Goal: Task Accomplishment & Management: Complete application form

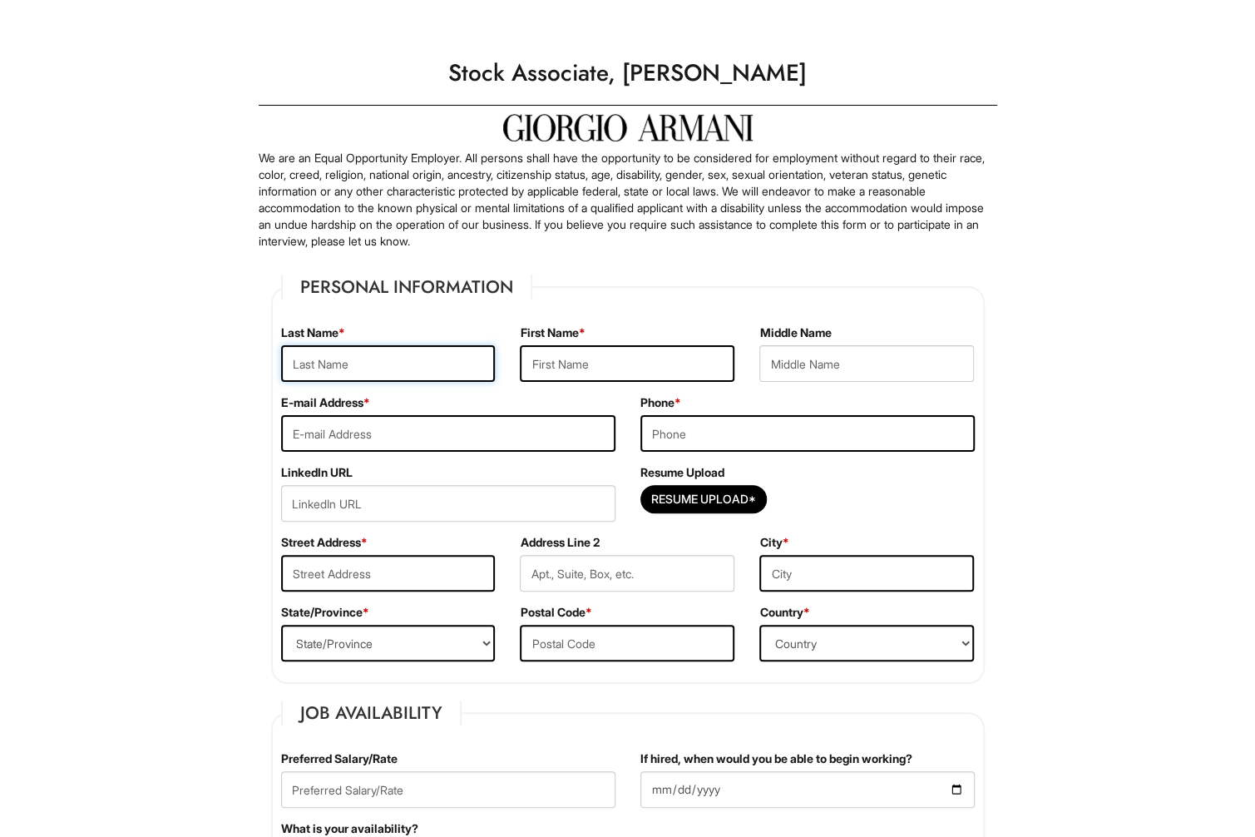
click at [428, 360] on input "text" at bounding box center [388, 363] width 215 height 37
type input "Amadi"
type input "[PERSON_NAME]"
type input "Obieze"
type input "[EMAIL_ADDRESS][DOMAIN_NAME]"
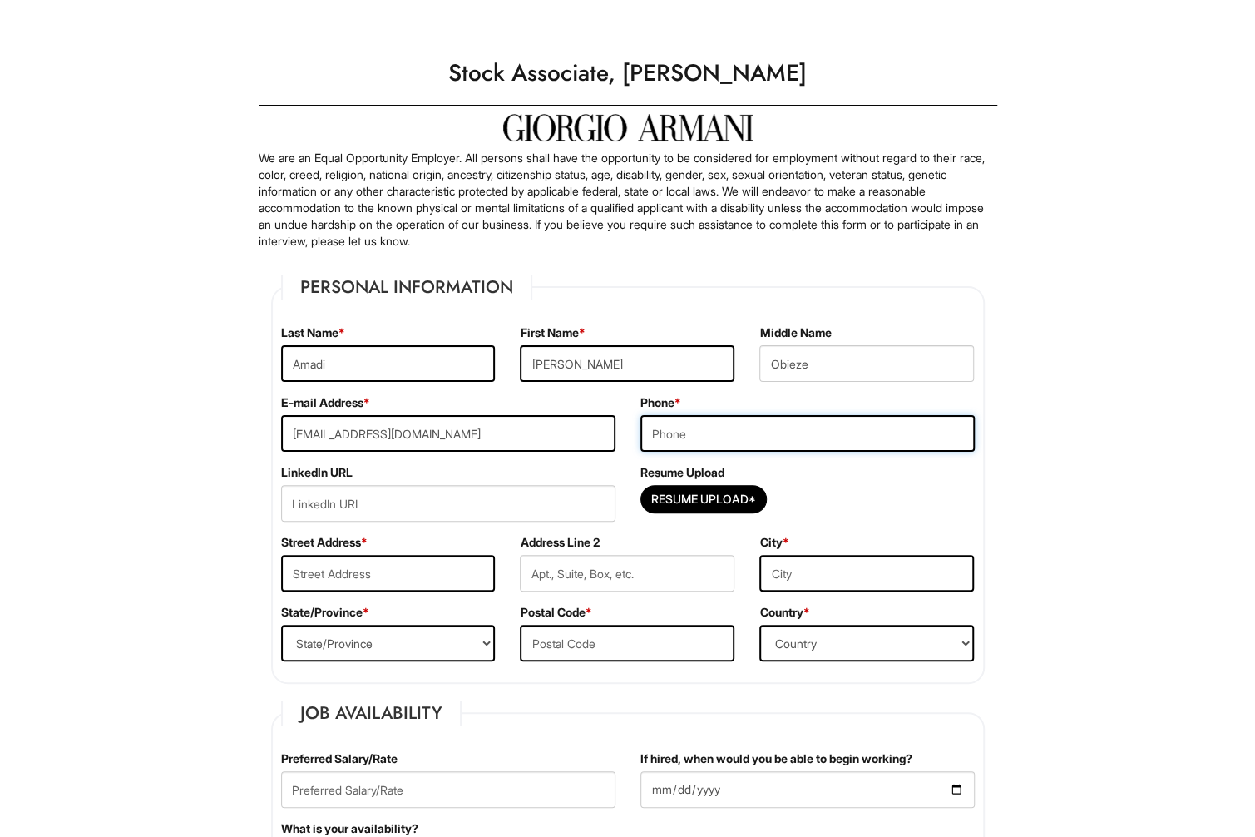
type input "2029103162"
type input "[STREET_ADDRESS]"
type input "[US_STATE][GEOGRAPHIC_DATA]"
select select "DC"
type input "20011"
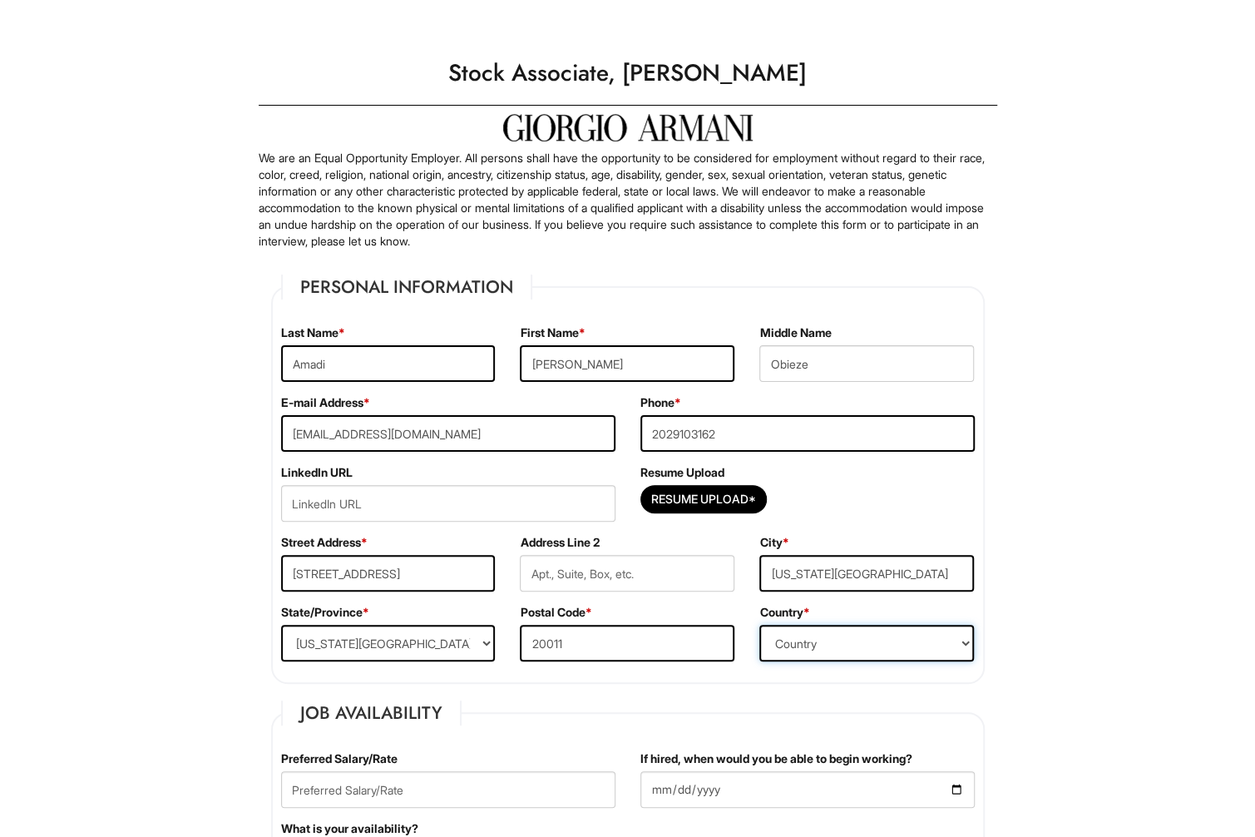
select select "[GEOGRAPHIC_DATA]"
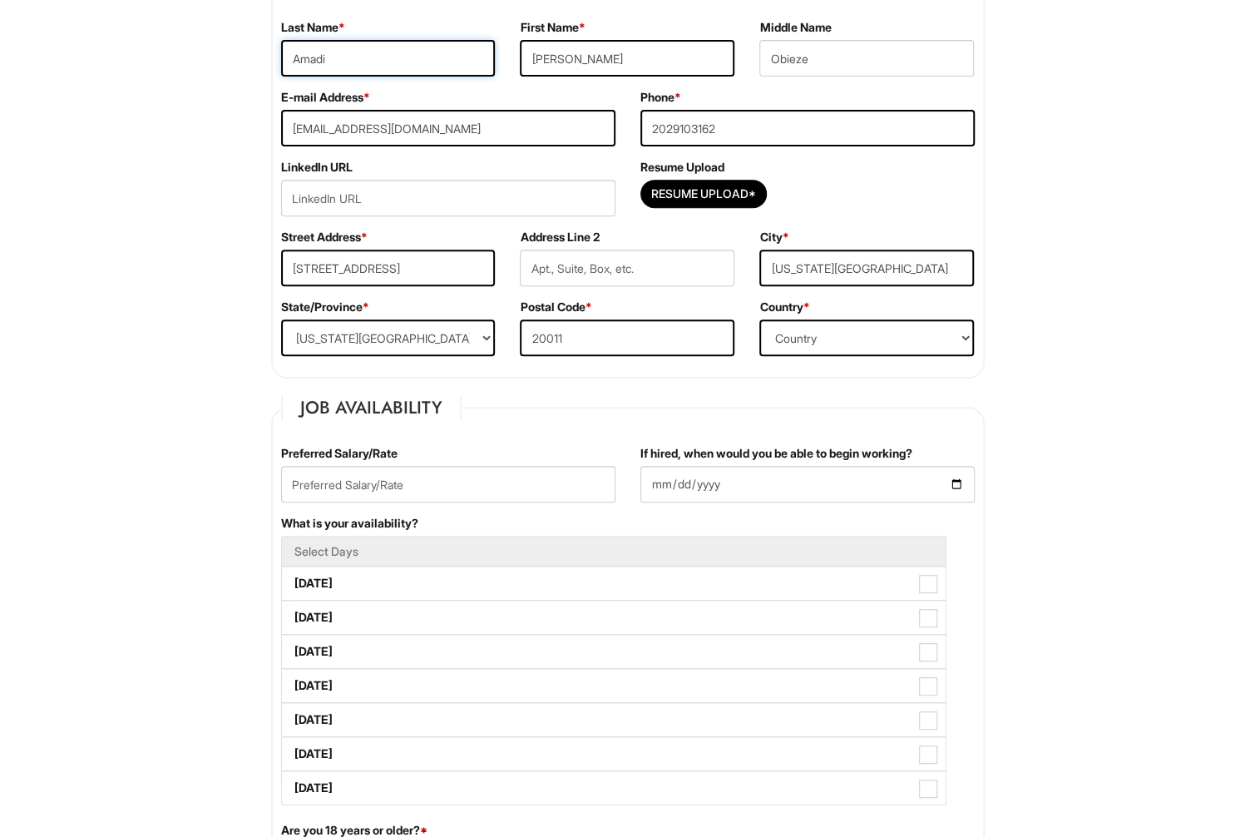
scroll to position [333, 0]
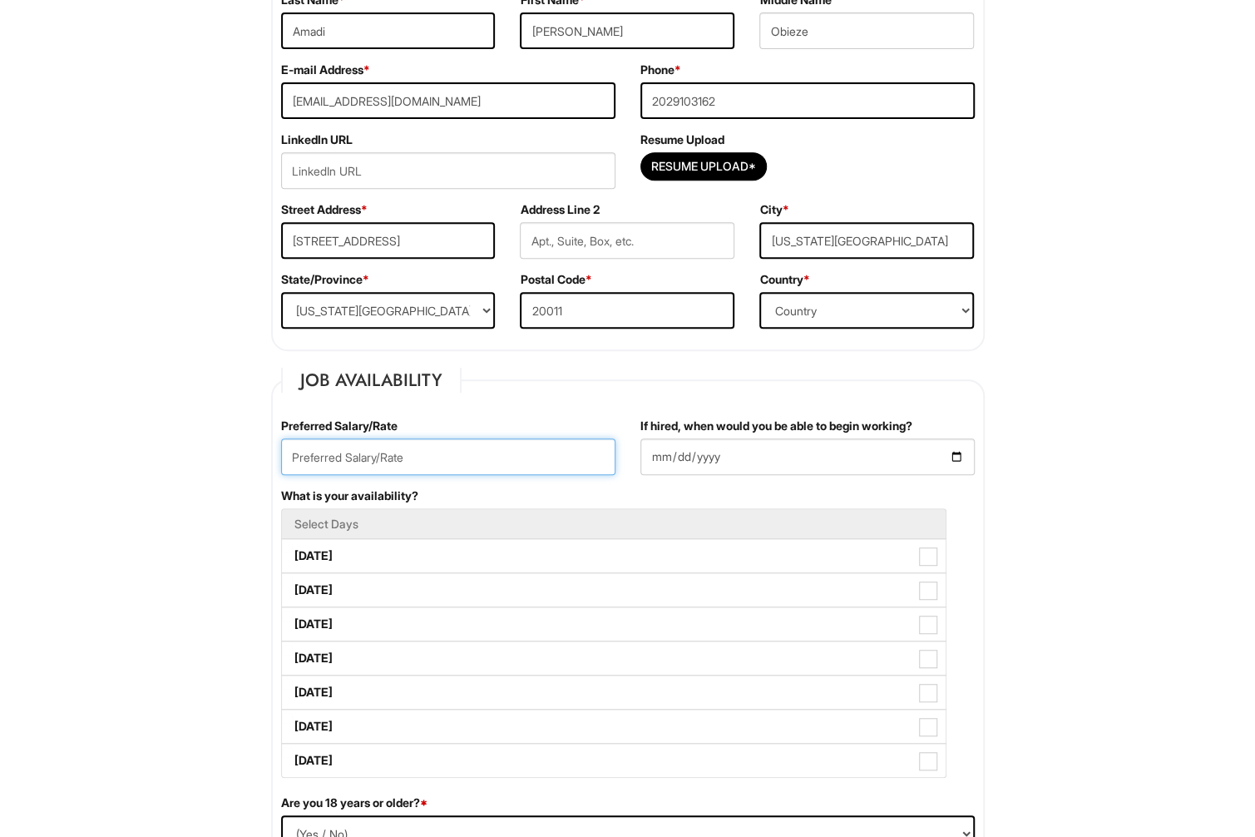
click at [449, 459] on input "text" at bounding box center [448, 456] width 334 height 37
click at [449, 458] on input "text" at bounding box center [448, 456] width 334 height 37
type input "19"
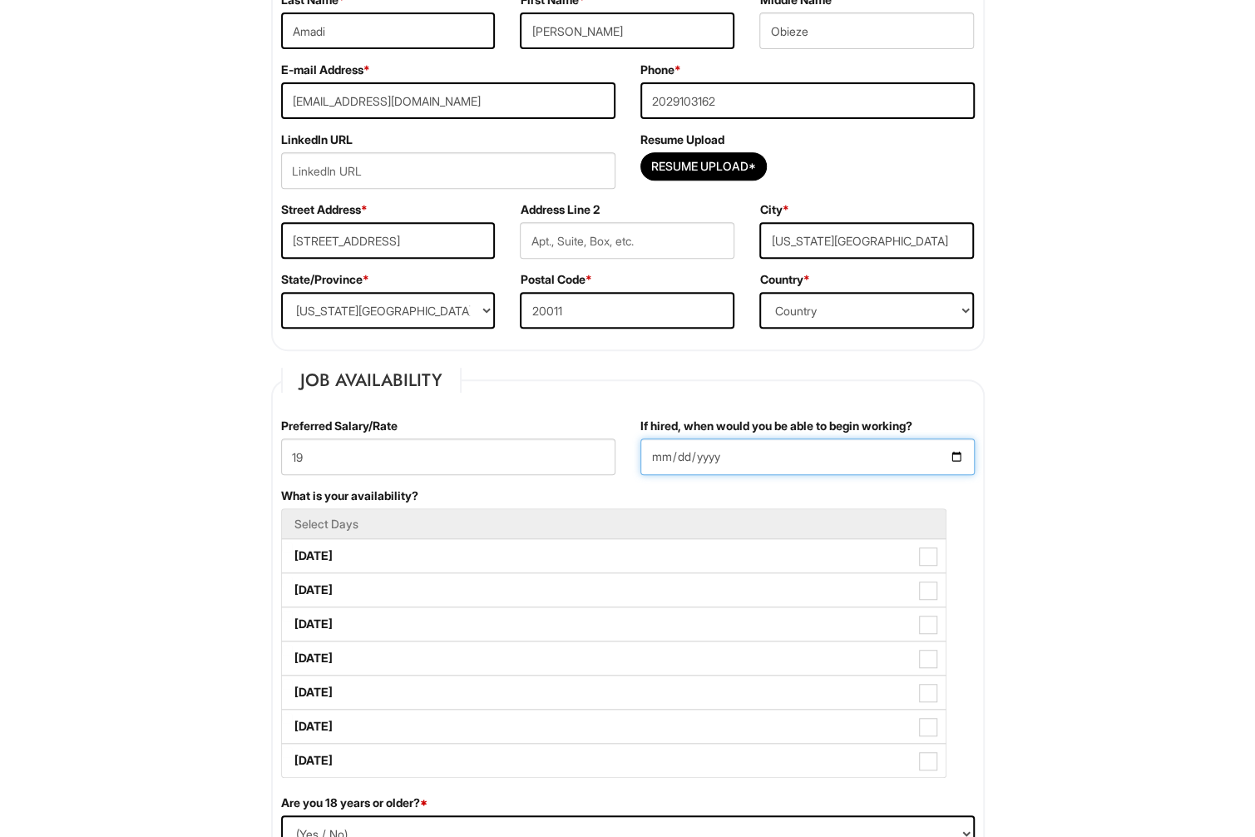
click at [953, 454] on input "If hired, when would you be able to begin working?" at bounding box center [807, 456] width 334 height 37
type input "[DATE]"
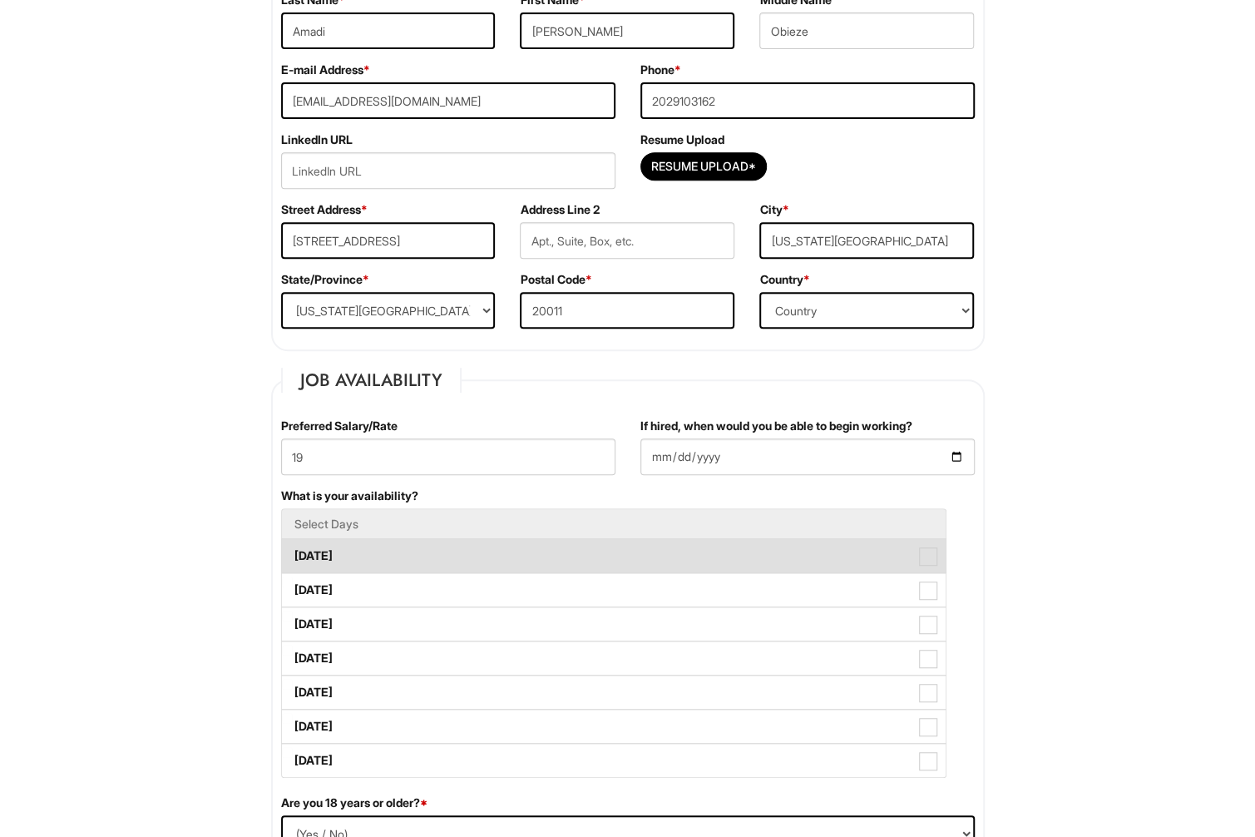
click at [775, 544] on label "[DATE]" at bounding box center [614, 555] width 664 height 33
click at [293, 544] on Available_Monday "[DATE]" at bounding box center [287, 547] width 11 height 11
checkbox Available_Monday "true"
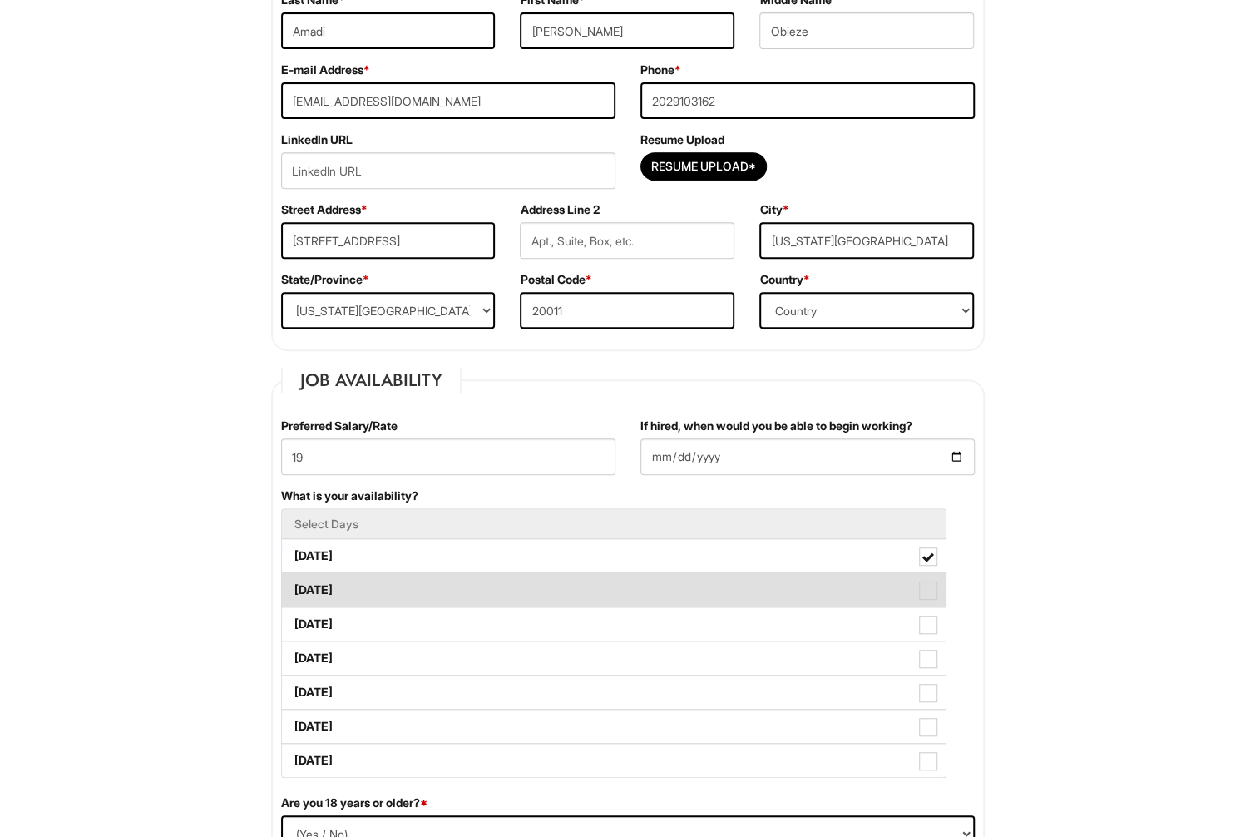
click at [699, 591] on label "[DATE]" at bounding box center [614, 589] width 664 height 33
click at [293, 587] on Available_Tuesday "[DATE]" at bounding box center [287, 581] width 11 height 11
checkbox Available_Tuesday "true"
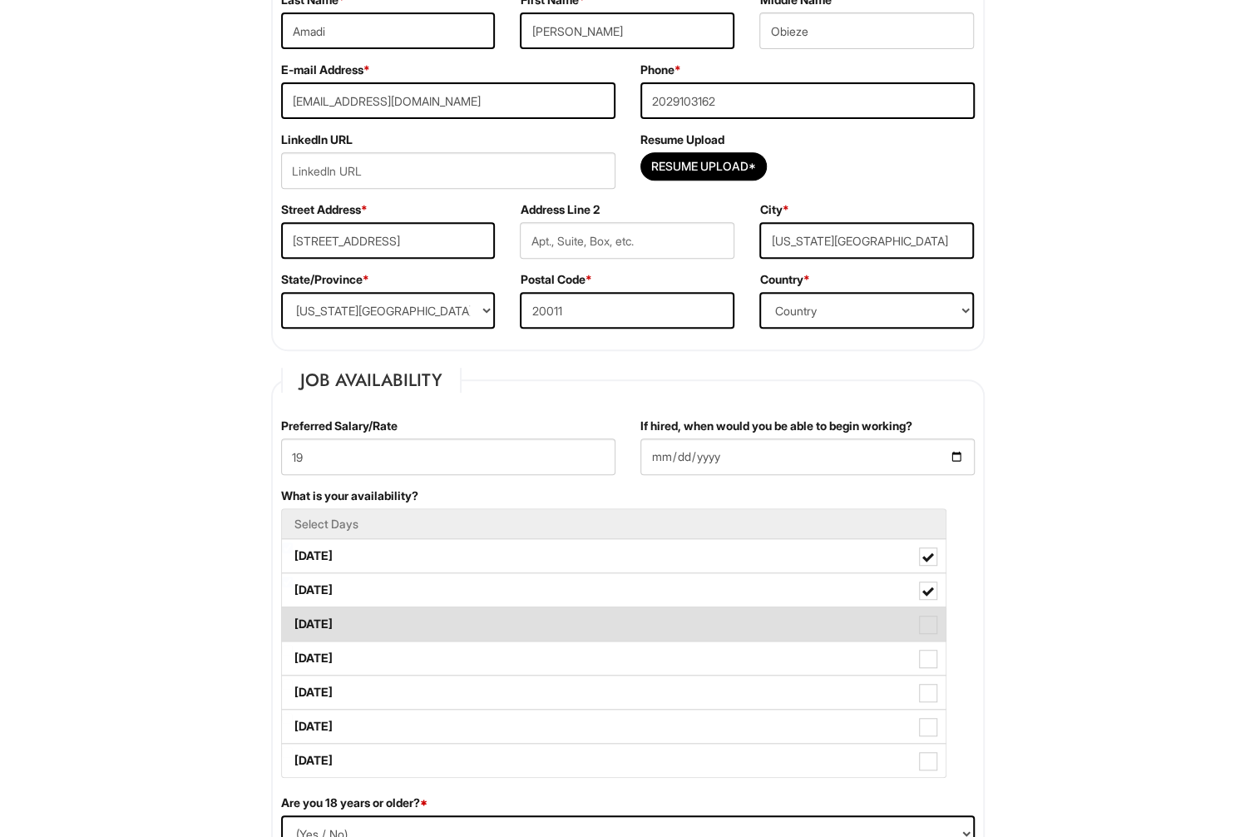
click at [683, 624] on label "[DATE]" at bounding box center [614, 623] width 664 height 33
click at [293, 621] on Available_Wednesday "[DATE]" at bounding box center [287, 615] width 11 height 11
checkbox Available_Wednesday "true"
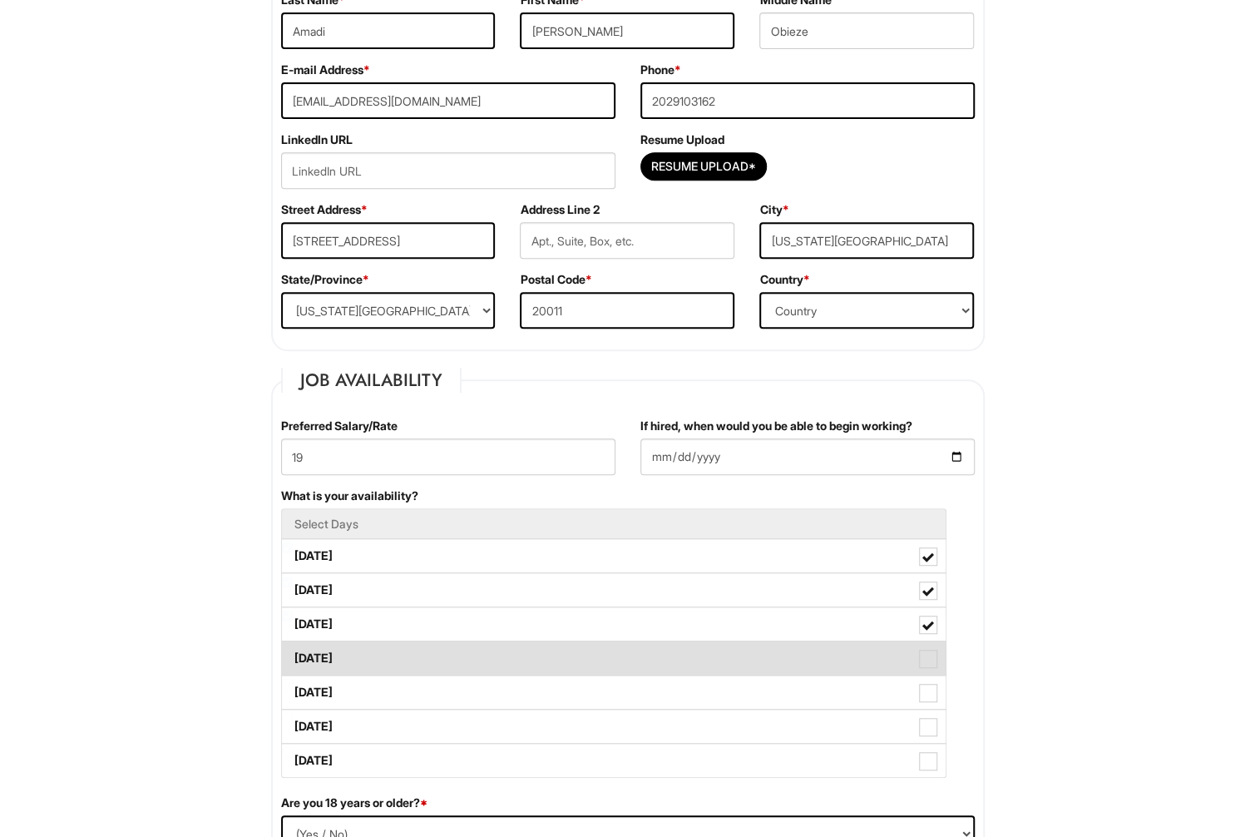
click at [677, 658] on label "[DATE]" at bounding box center [614, 657] width 664 height 33
click at [293, 655] on Available_Thursday "[DATE]" at bounding box center [287, 650] width 11 height 11
checkbox Available_Thursday "true"
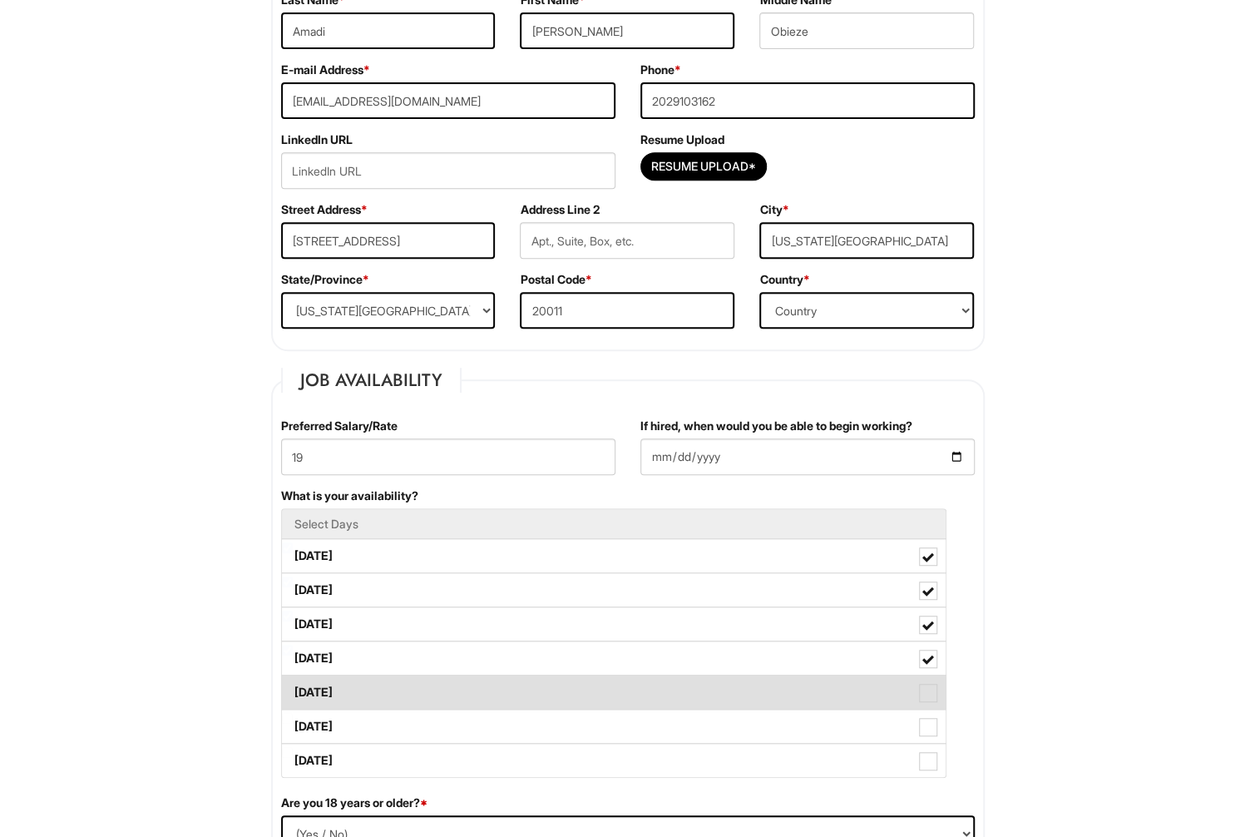
click at [662, 695] on label "[DATE]" at bounding box center [614, 691] width 664 height 33
click at [293, 690] on Available_Friday "[DATE]" at bounding box center [287, 684] width 11 height 11
checkbox Available_Friday "true"
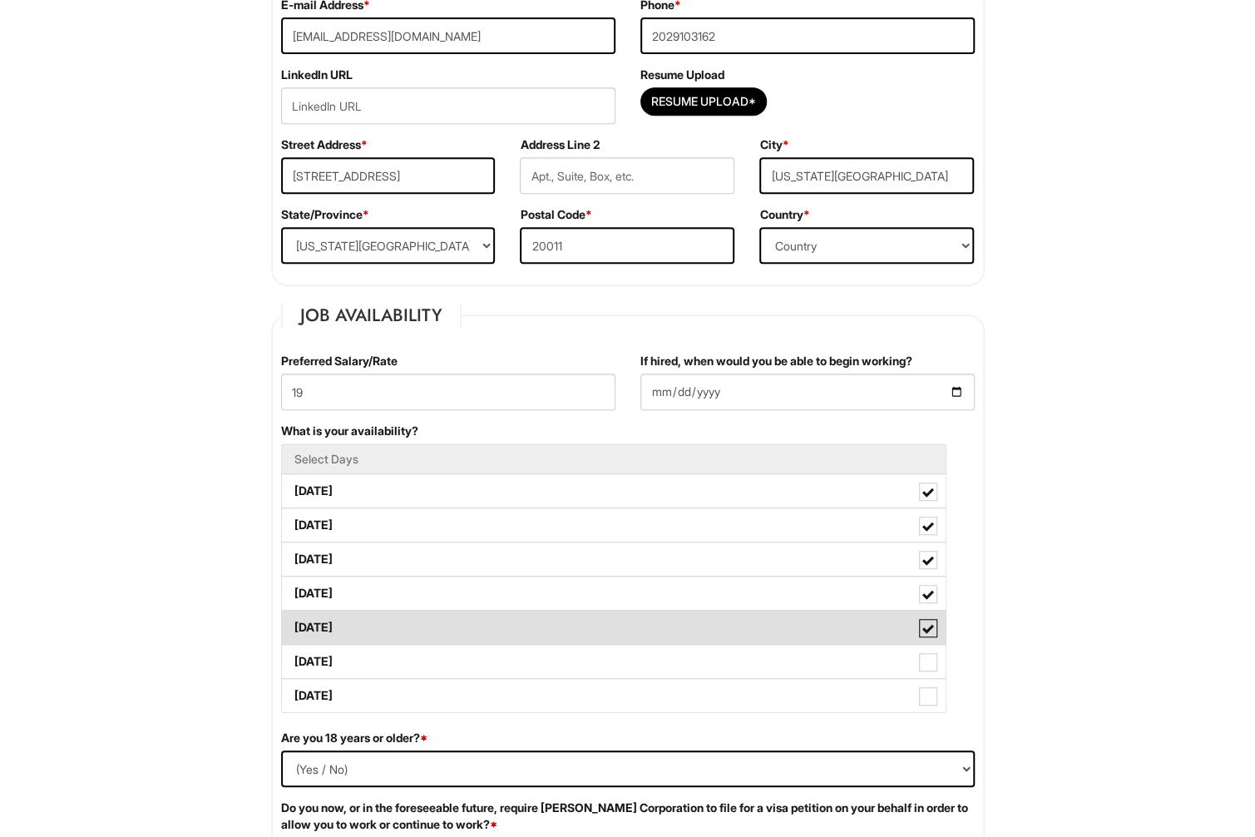
scroll to position [499, 0]
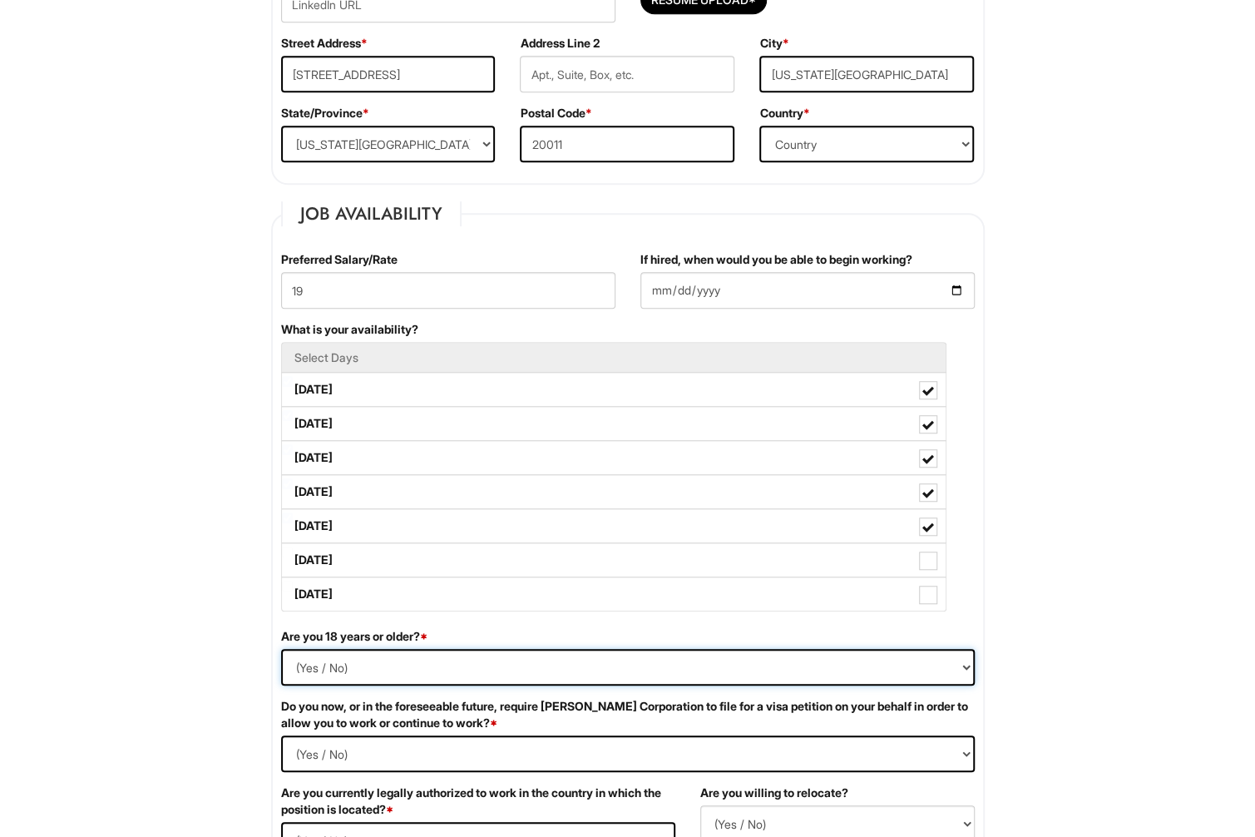
click at [372, 667] on select "(Yes / No) Yes No" at bounding box center [628, 667] width 694 height 37
select select "Yes"
click at [281, 649] on select "(Yes / No) Yes No" at bounding box center [628, 667] width 694 height 37
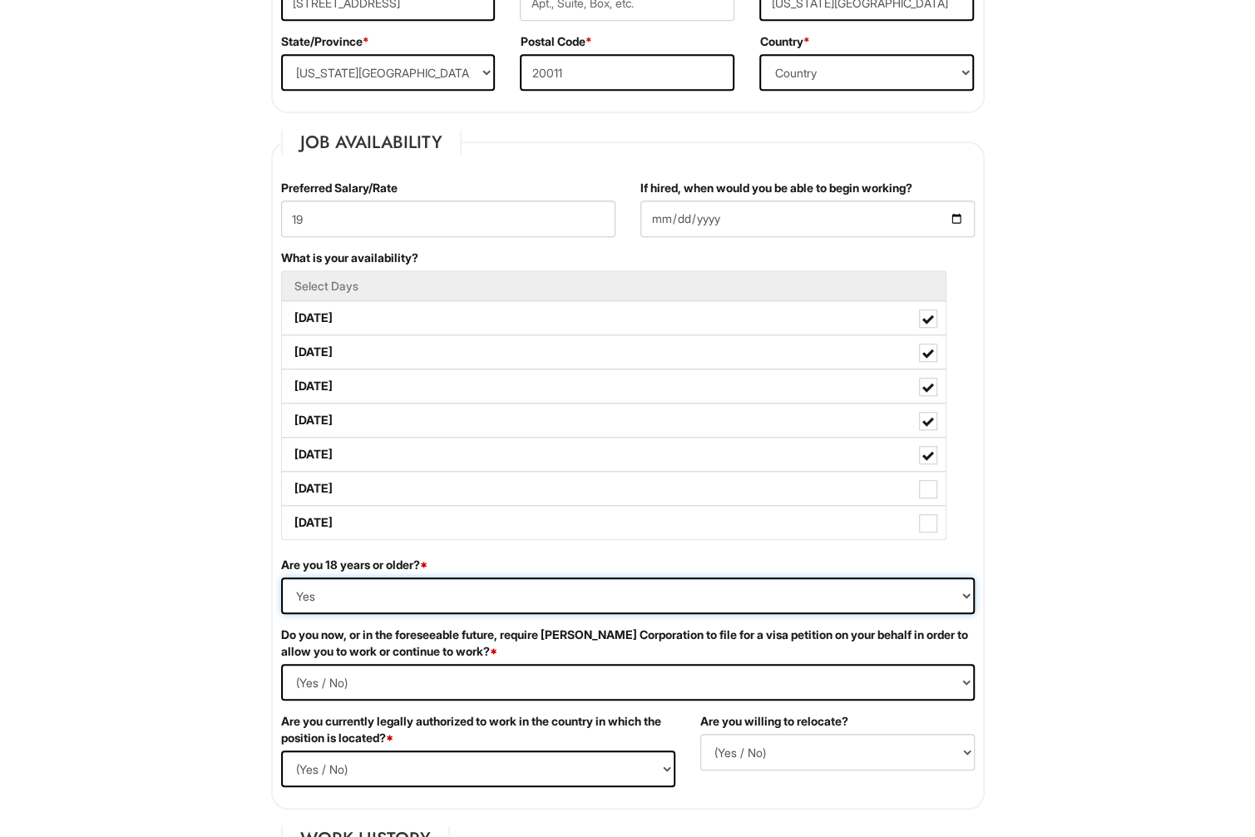
scroll to position [582, 0]
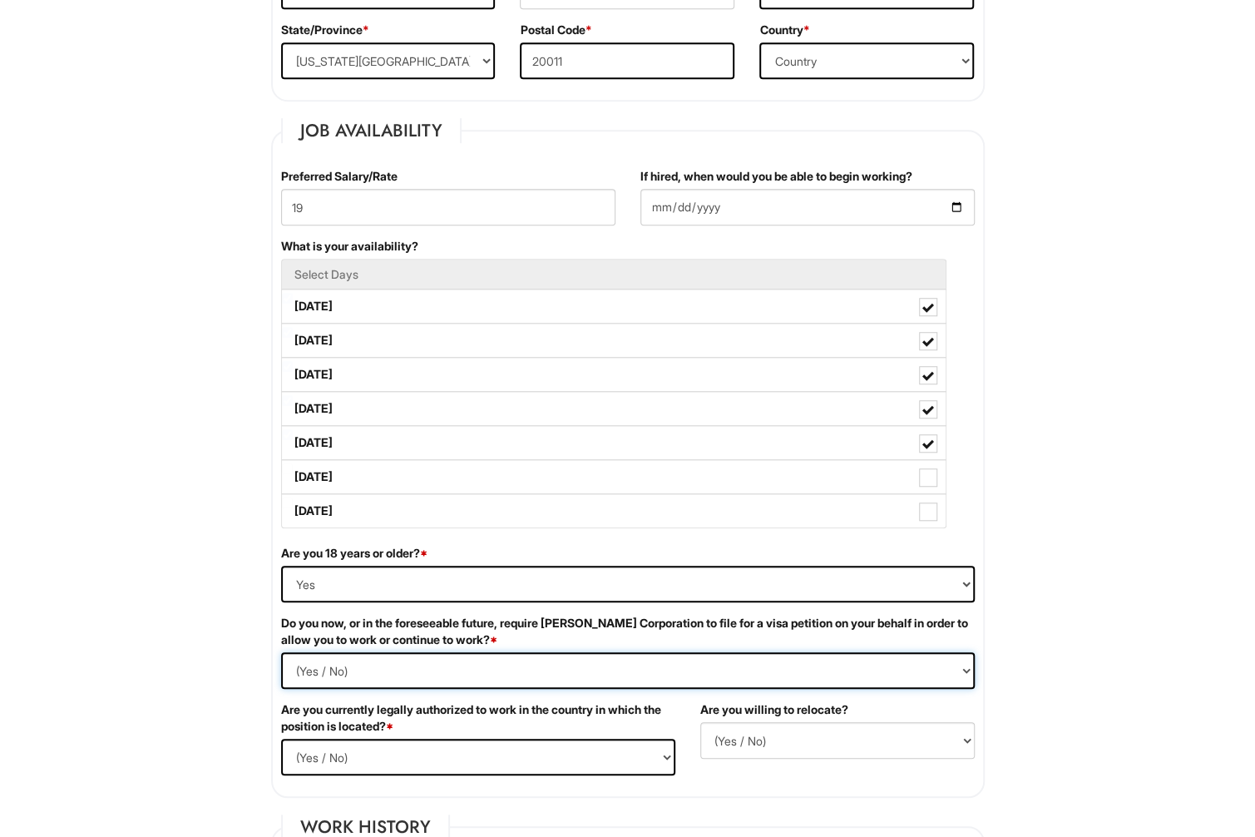
click at [381, 669] on Required "(Yes / No) Yes No" at bounding box center [628, 670] width 694 height 37
select Required "No"
click at [281, 652] on Required "(Yes / No) Yes No" at bounding box center [628, 670] width 694 height 37
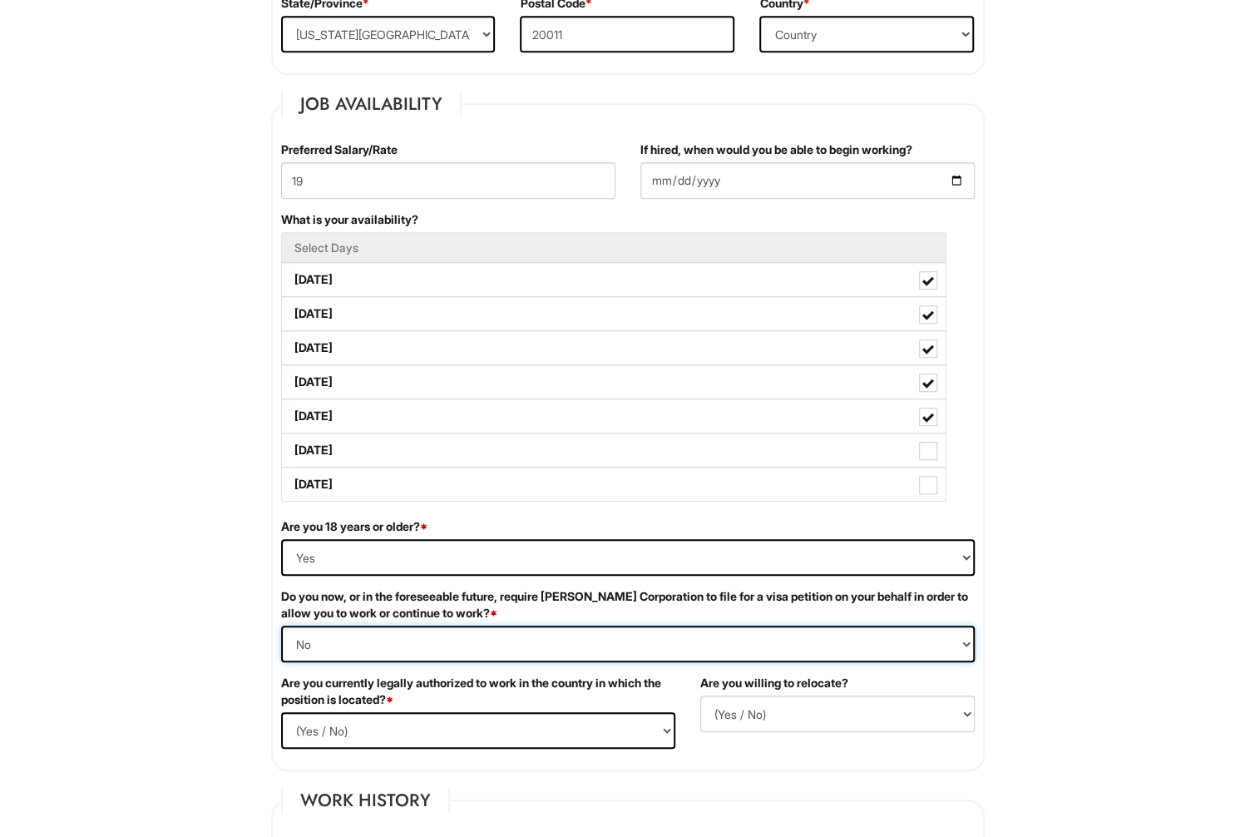
scroll to position [749, 0]
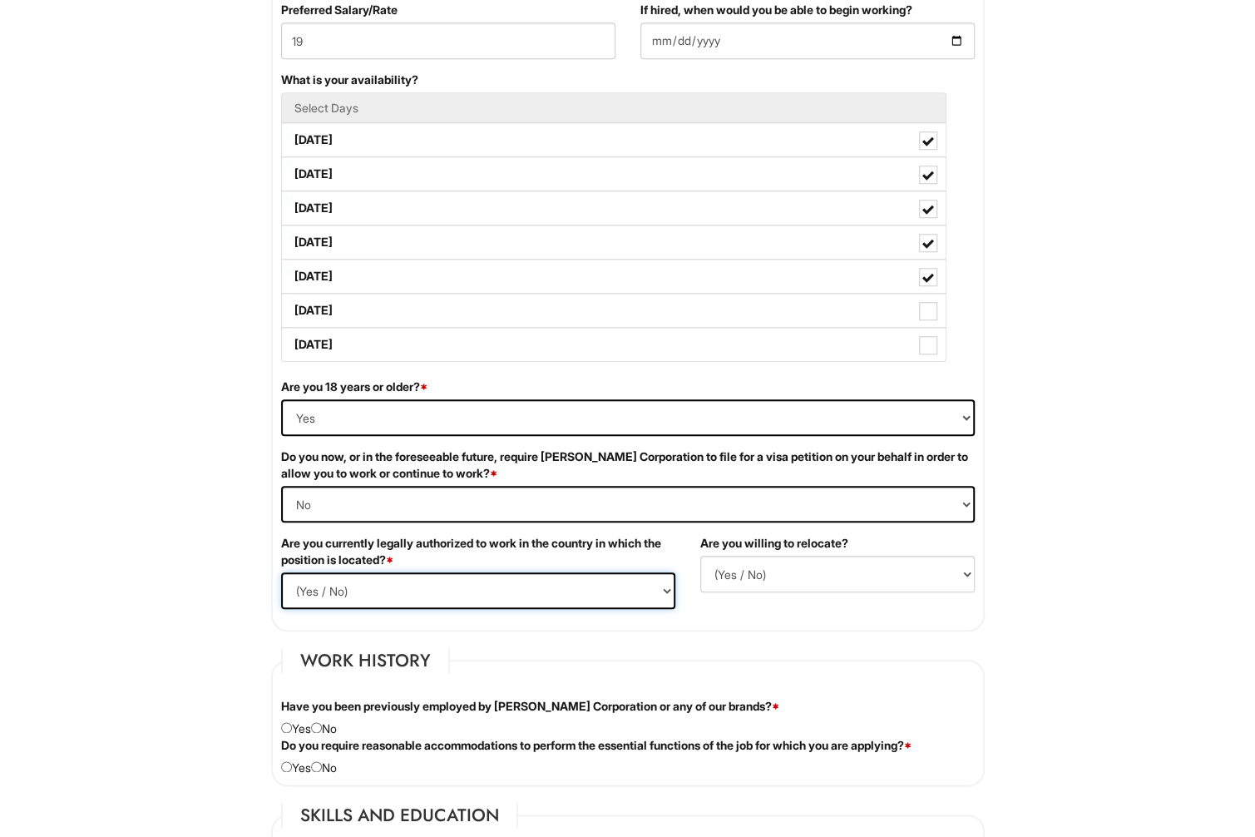
click at [431, 585] on select "(Yes / No) Yes No" at bounding box center [478, 590] width 394 height 37
select select "Yes"
click at [281, 572] on select "(Yes / No) Yes No" at bounding box center [478, 590] width 394 height 37
click at [828, 565] on select "(Yes / No) No Yes" at bounding box center [837, 574] width 274 height 37
select select "N"
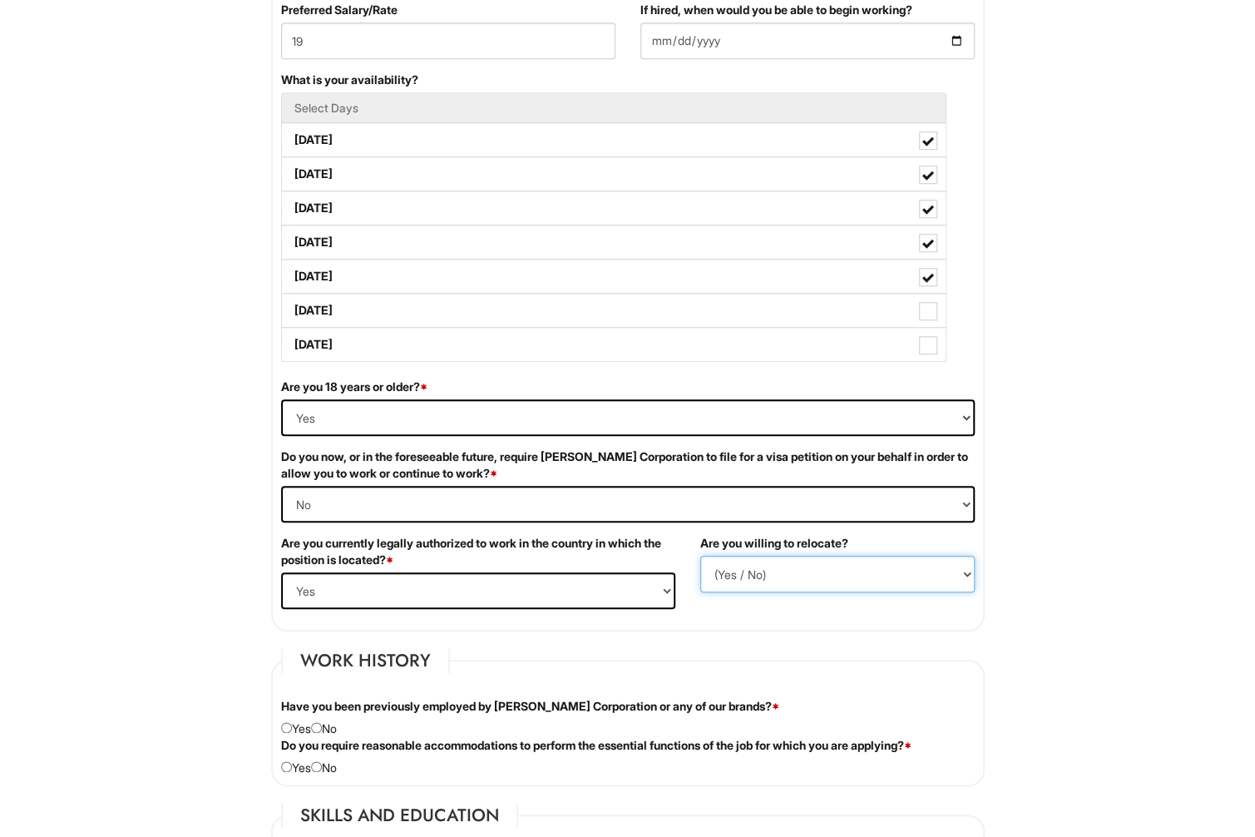
click at [700, 556] on select "(Yes / No) No Yes" at bounding box center [837, 574] width 274 height 37
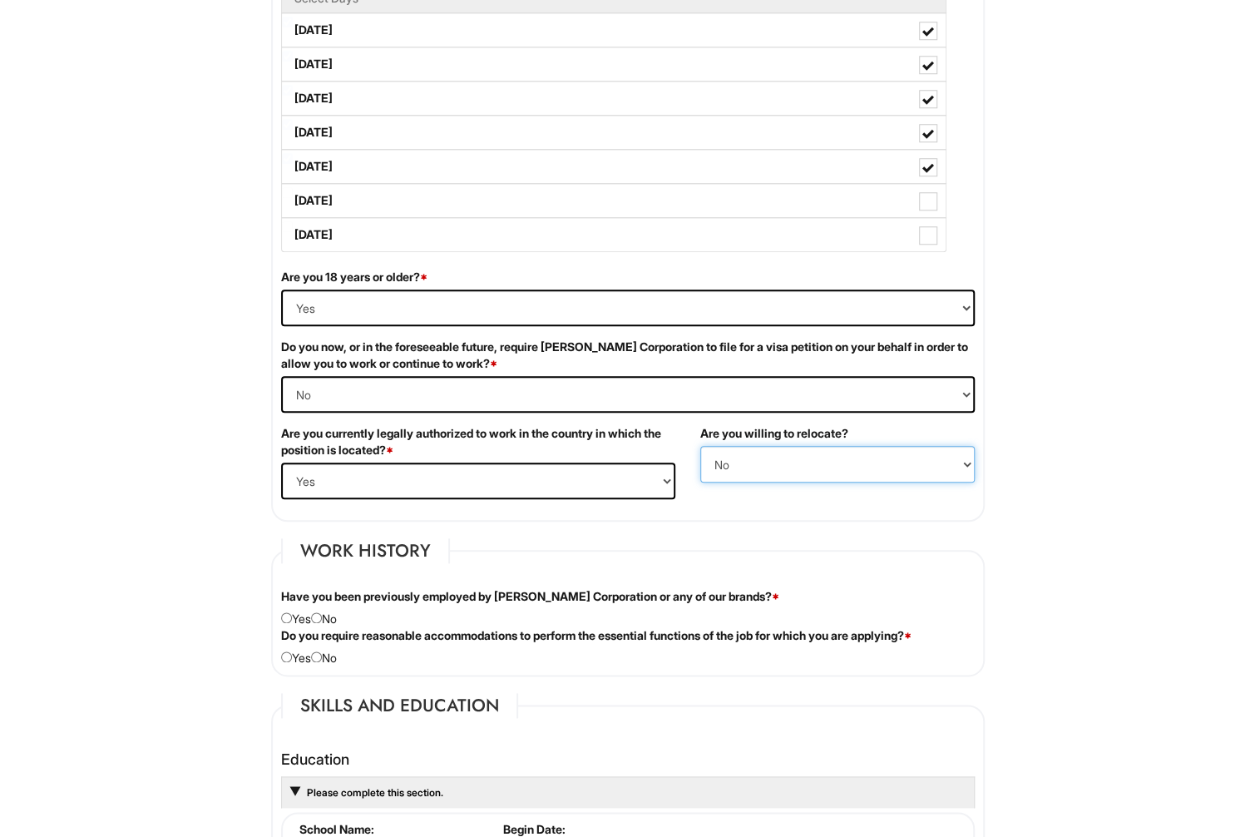
scroll to position [915, 0]
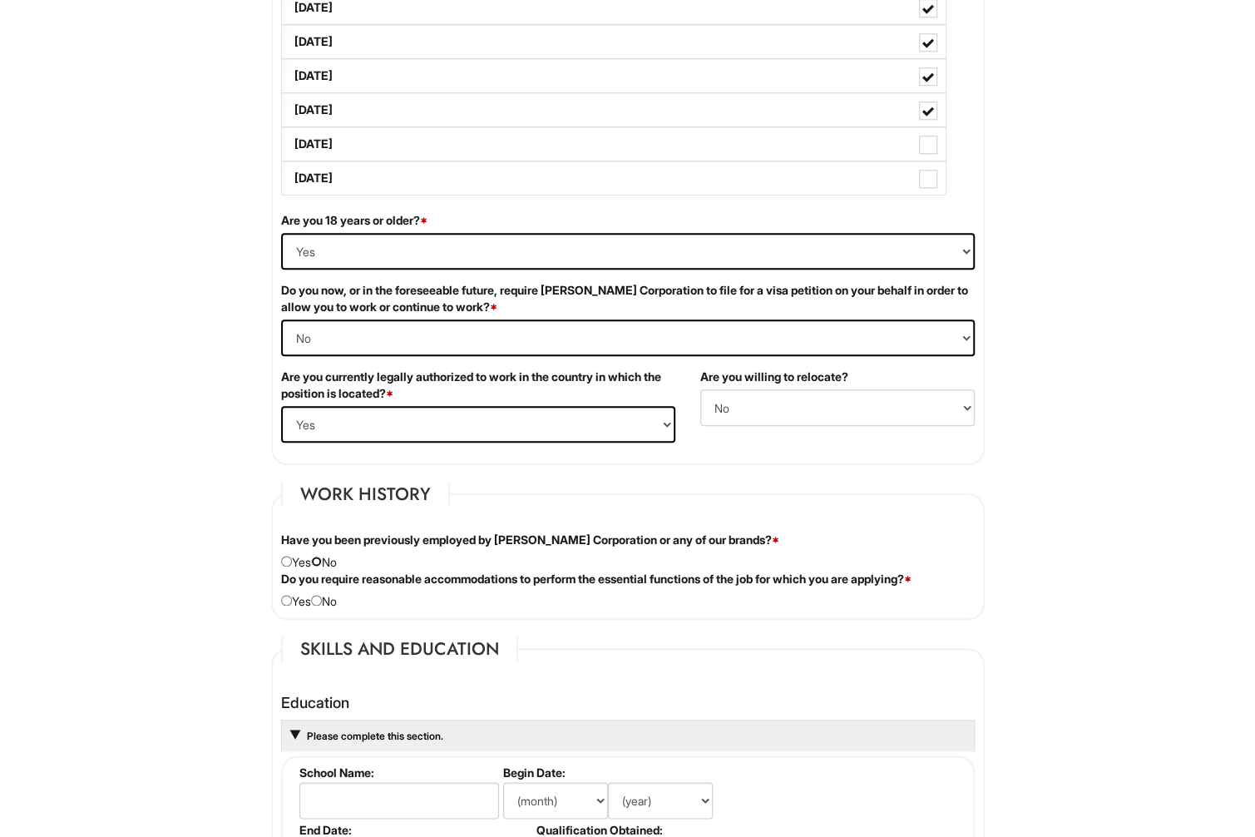
click at [322, 556] on input "radio" at bounding box center [316, 561] width 11 height 11
radio input "true"
click at [322, 596] on input "radio" at bounding box center [316, 600] width 11 height 11
radio input "true"
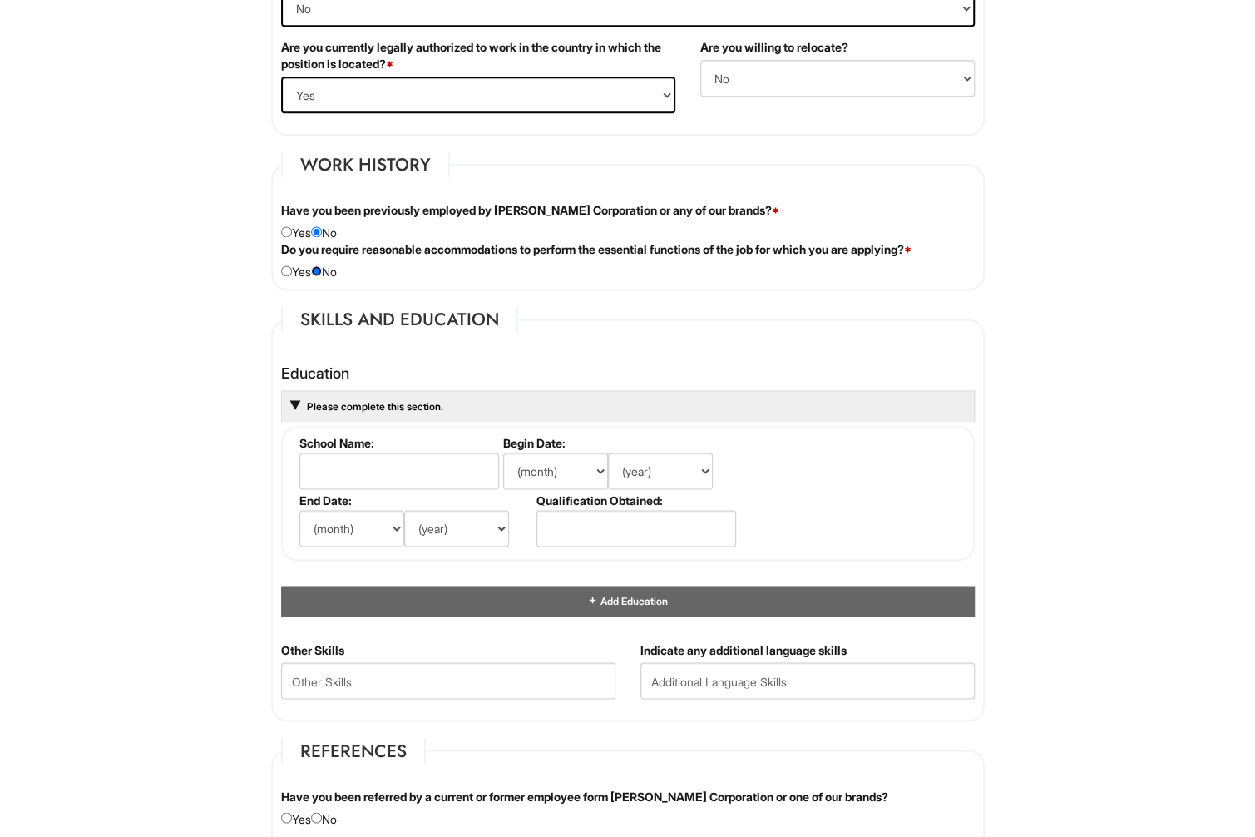
scroll to position [1248, 0]
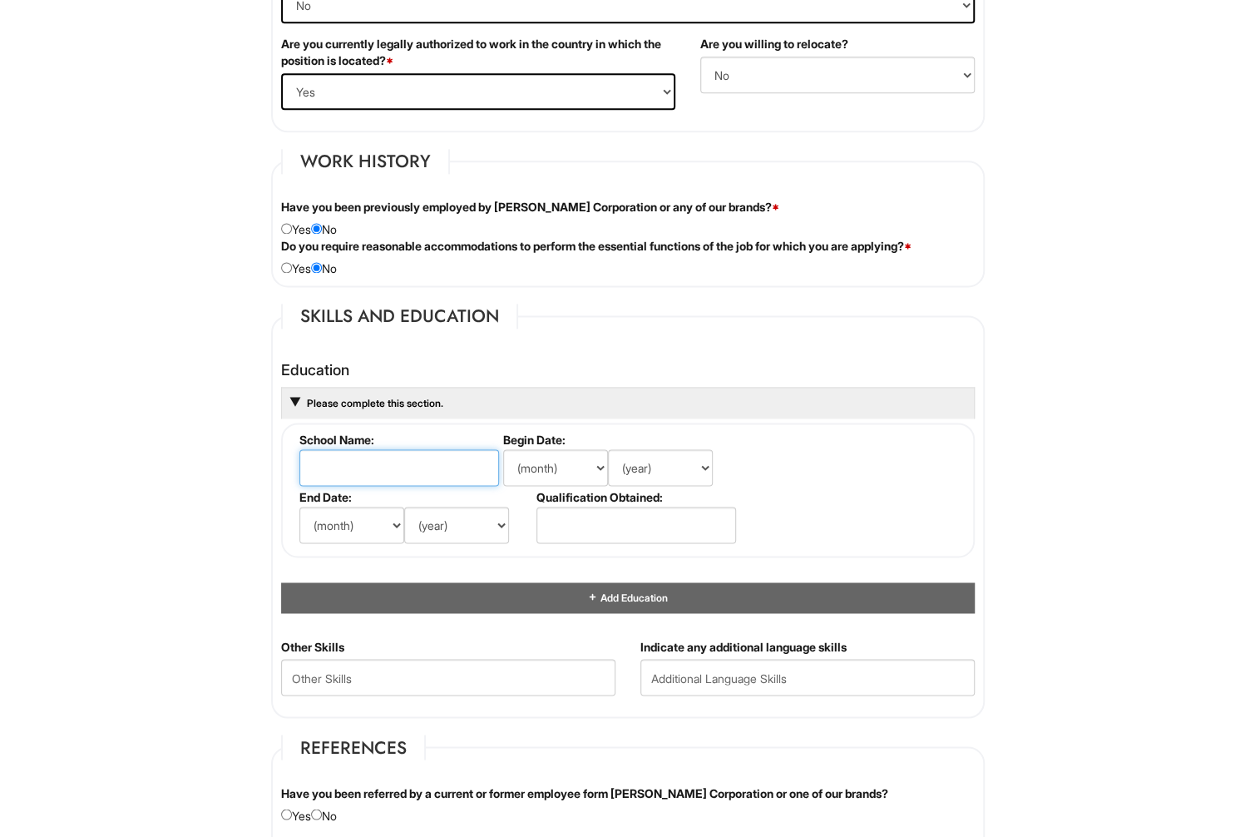
click at [352, 452] on input "text" at bounding box center [399, 467] width 200 height 37
click at [554, 513] on input "text" at bounding box center [636, 525] width 200 height 37
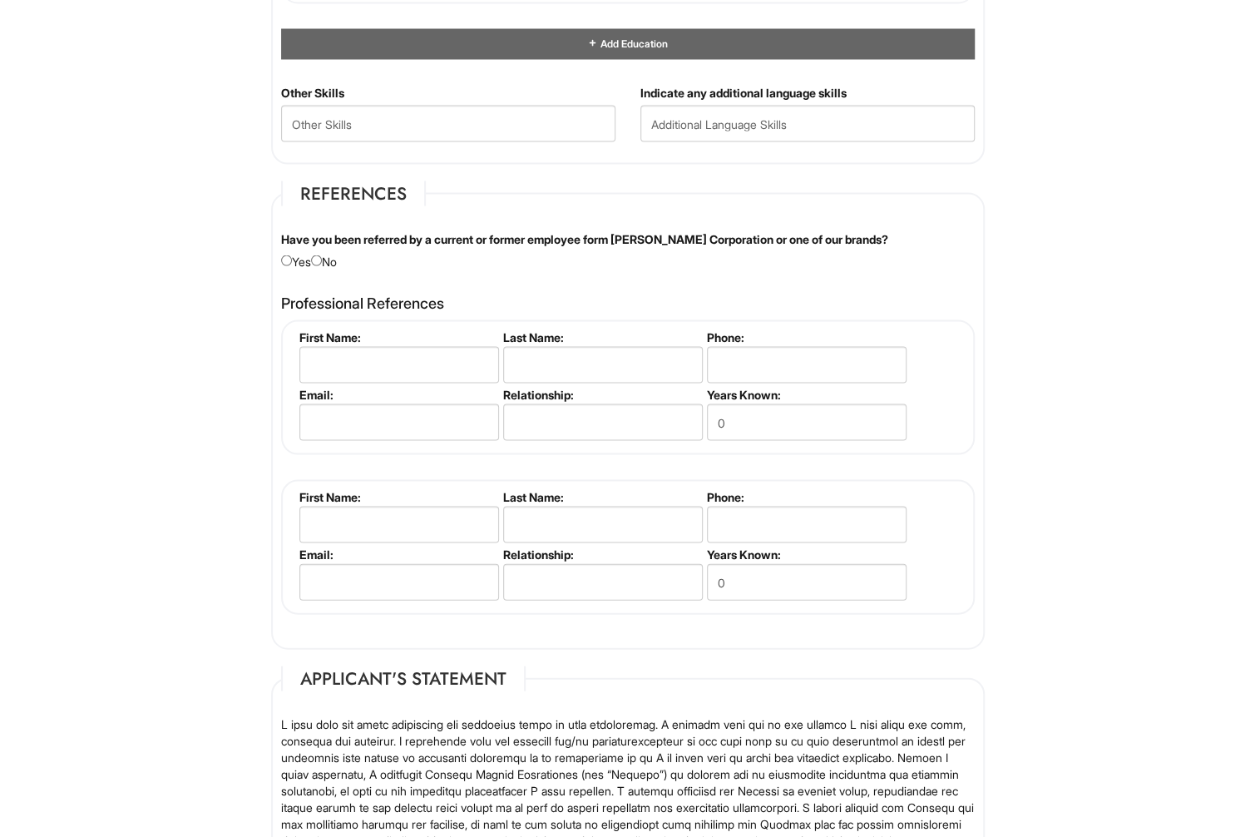
scroll to position [1830, 0]
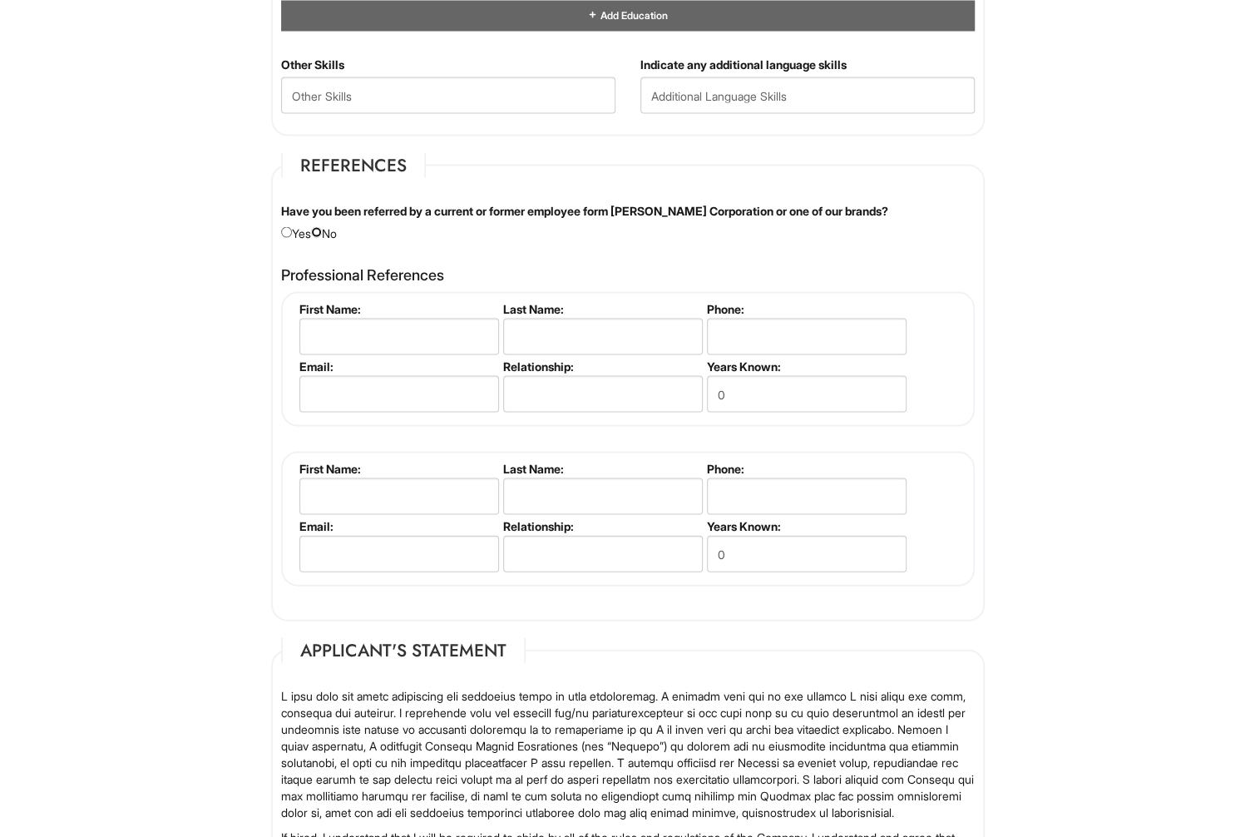
click at [320, 226] on input "radio" at bounding box center [316, 231] width 11 height 11
radio input "true"
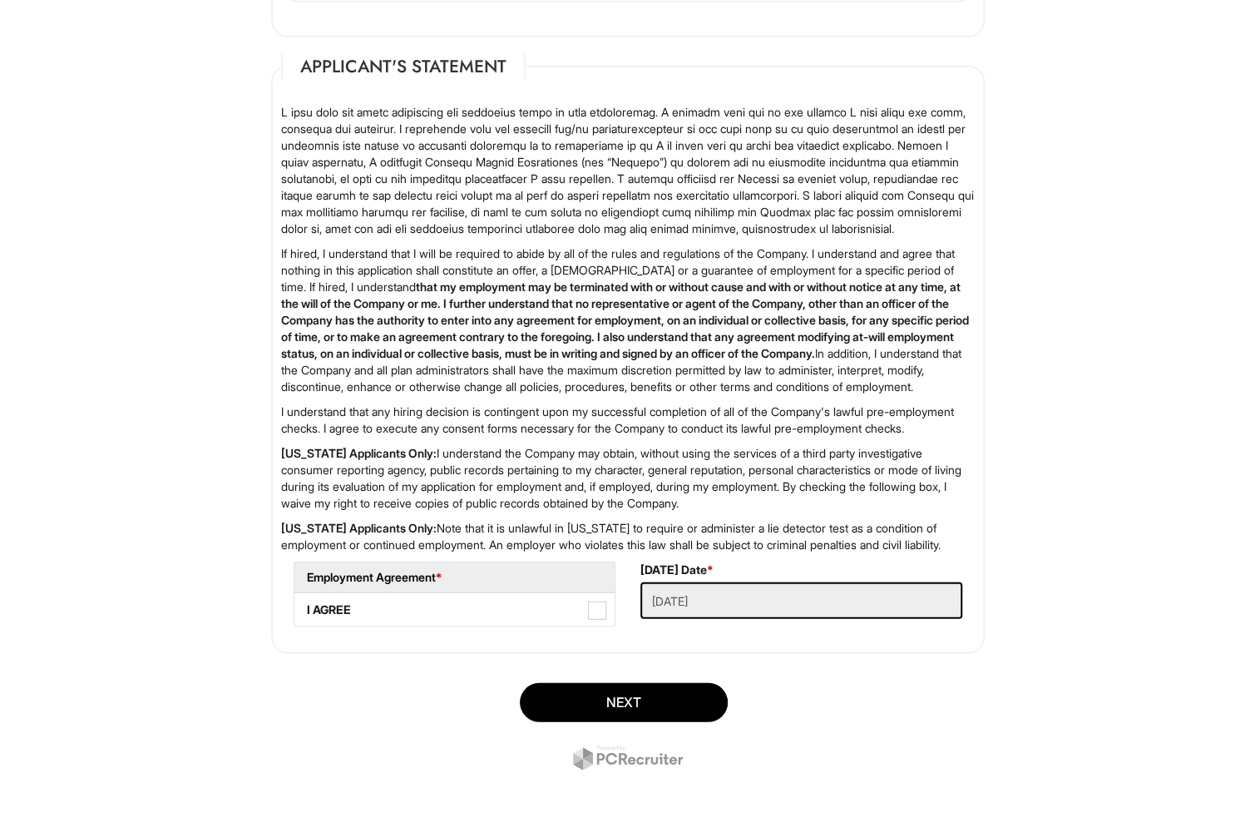
scroll to position [2472, 0]
click at [599, 611] on span at bounding box center [597, 610] width 18 height 18
click at [305, 607] on AGREE "I AGREE" at bounding box center [299, 601] width 11 height 11
checkbox AGREE "true"
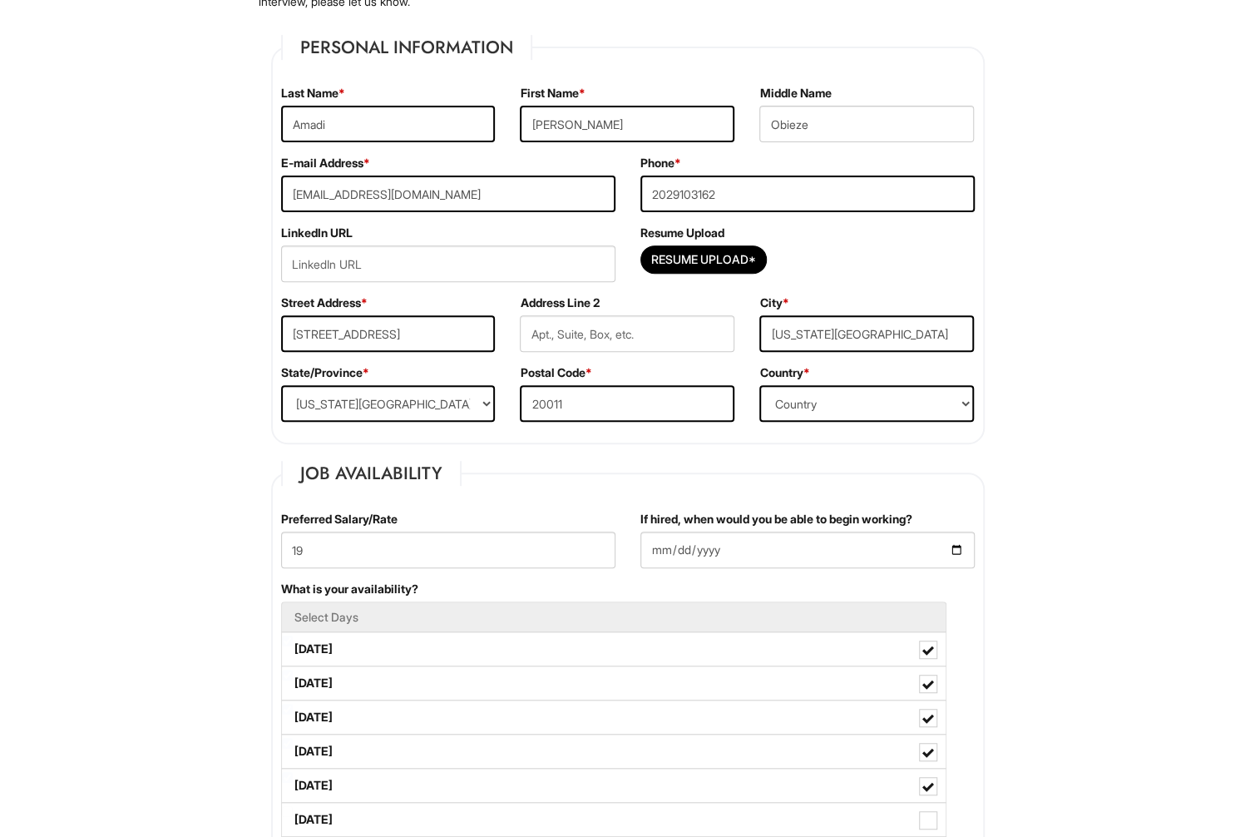
scroll to position [226, 0]
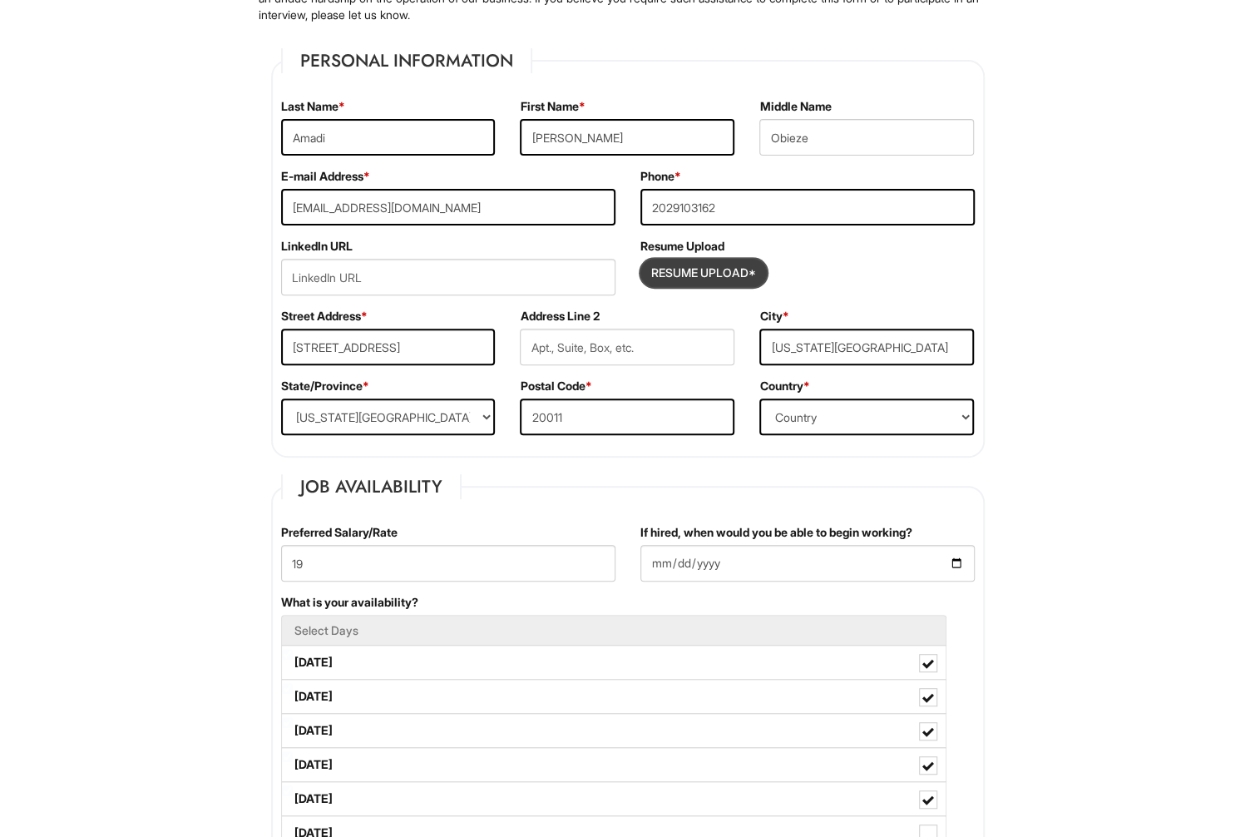
click at [685, 269] on input "Resume Upload*" at bounding box center [703, 273] width 125 height 27
type input "C:\fakepath\Amadi_Justin_Obieze_2025.pdf"
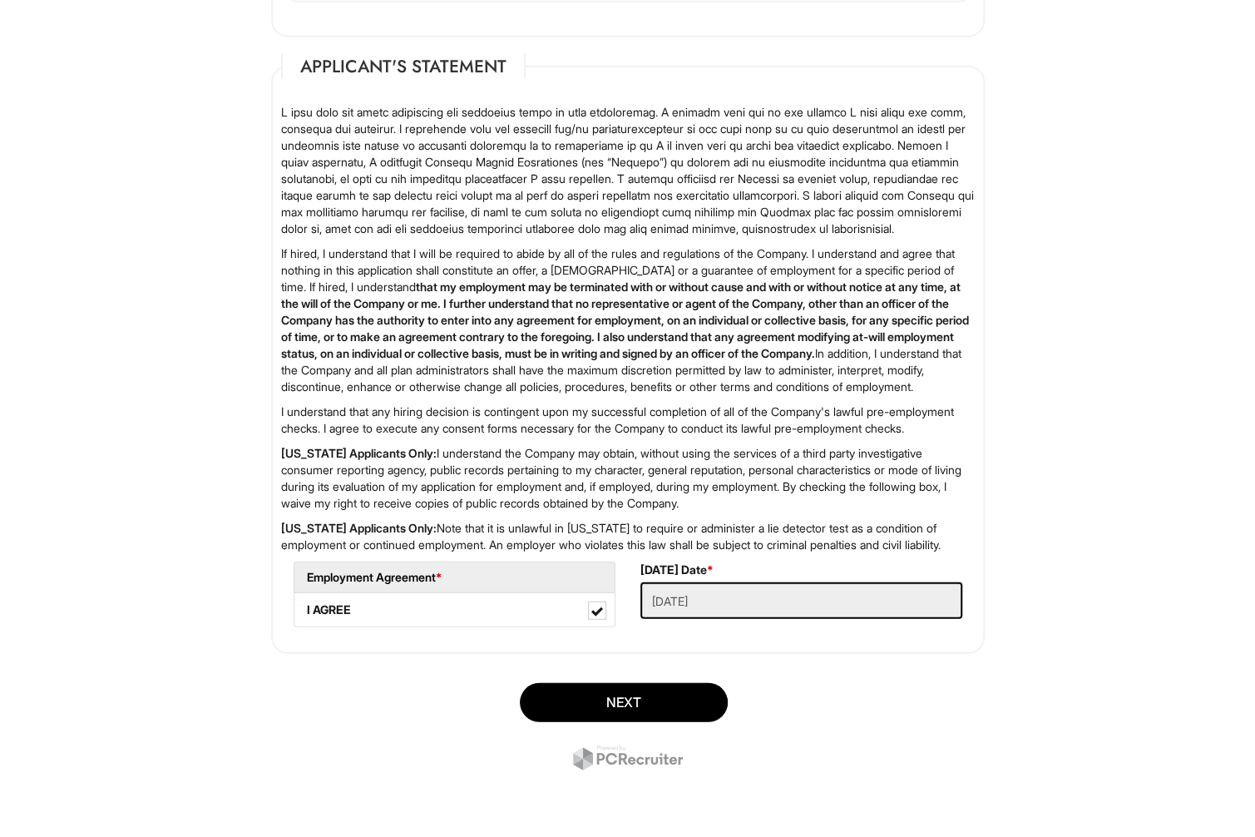
scroll to position [2472, 0]
click at [574, 698] on button "Next" at bounding box center [624, 702] width 208 height 39
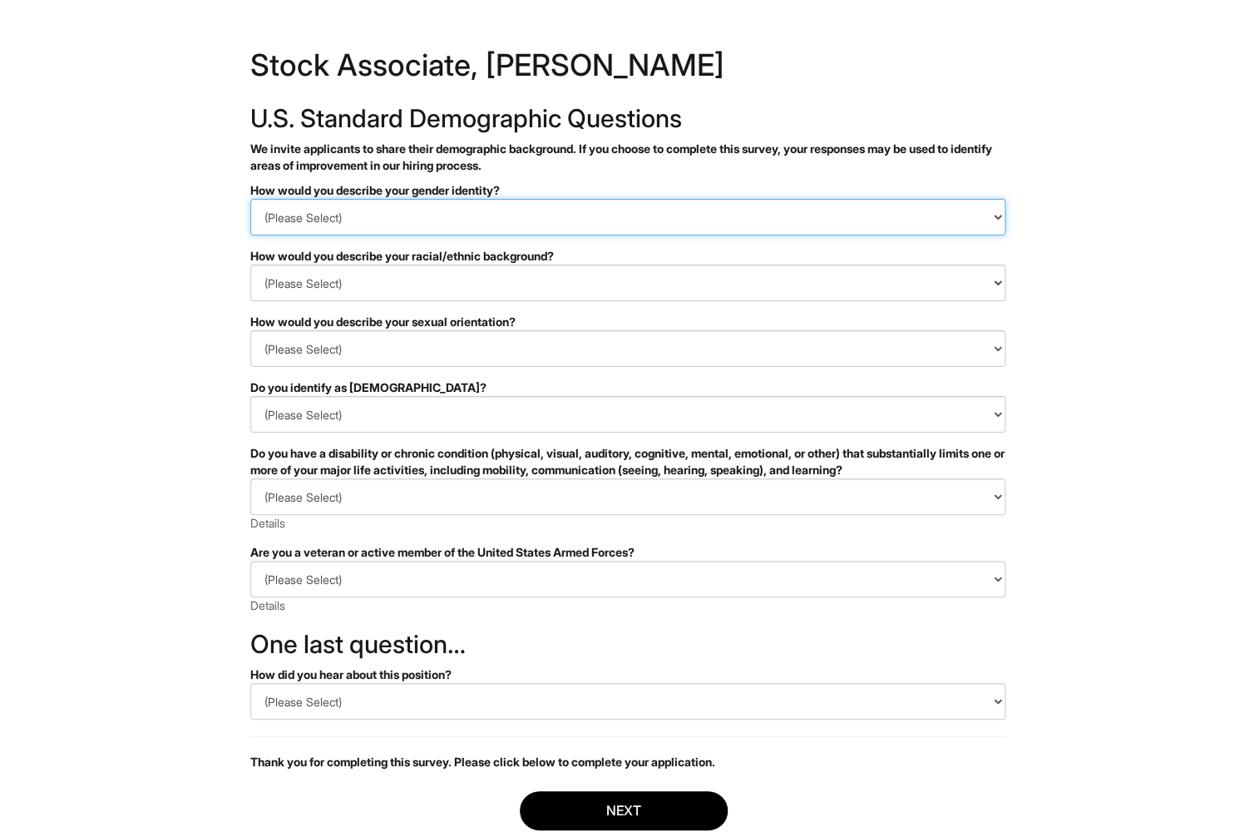
click at [368, 211] on select "(Please Select) Man Woman Non-binary I prefer to self-describe I don't wish to …" at bounding box center [627, 217] width 755 height 37
select select "Man"
click at [250, 199] on select "(Please Select) Man Woman Non-binary I prefer to self-describe I don't wish to …" at bounding box center [627, 217] width 755 height 37
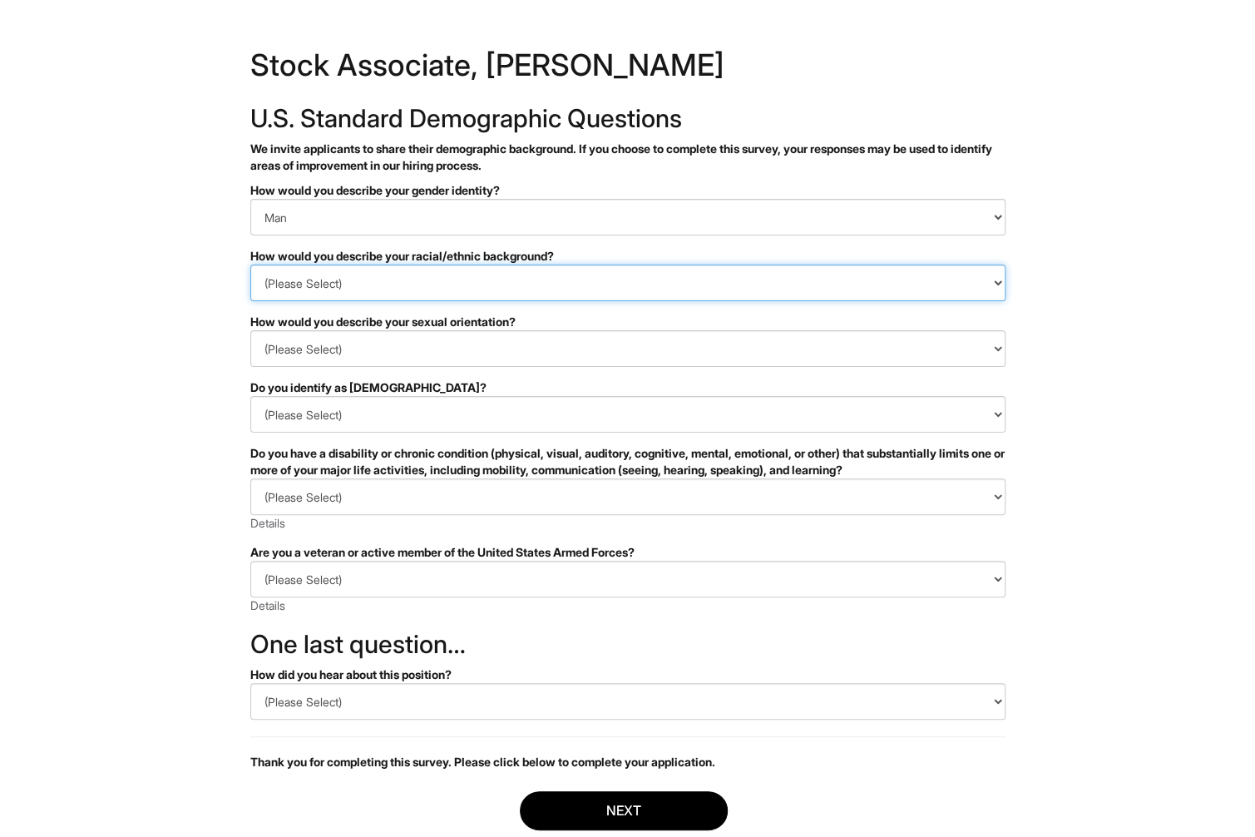
click at [341, 280] on select "(Please Select) Black or of African descent East Asian Hispanic, Latinx or of S…" at bounding box center [627, 282] width 755 height 37
select select "Black or of African descent"
click at [250, 264] on select "(Please Select) Black or of African descent East Asian Hispanic, Latinx or of S…" at bounding box center [627, 282] width 755 height 37
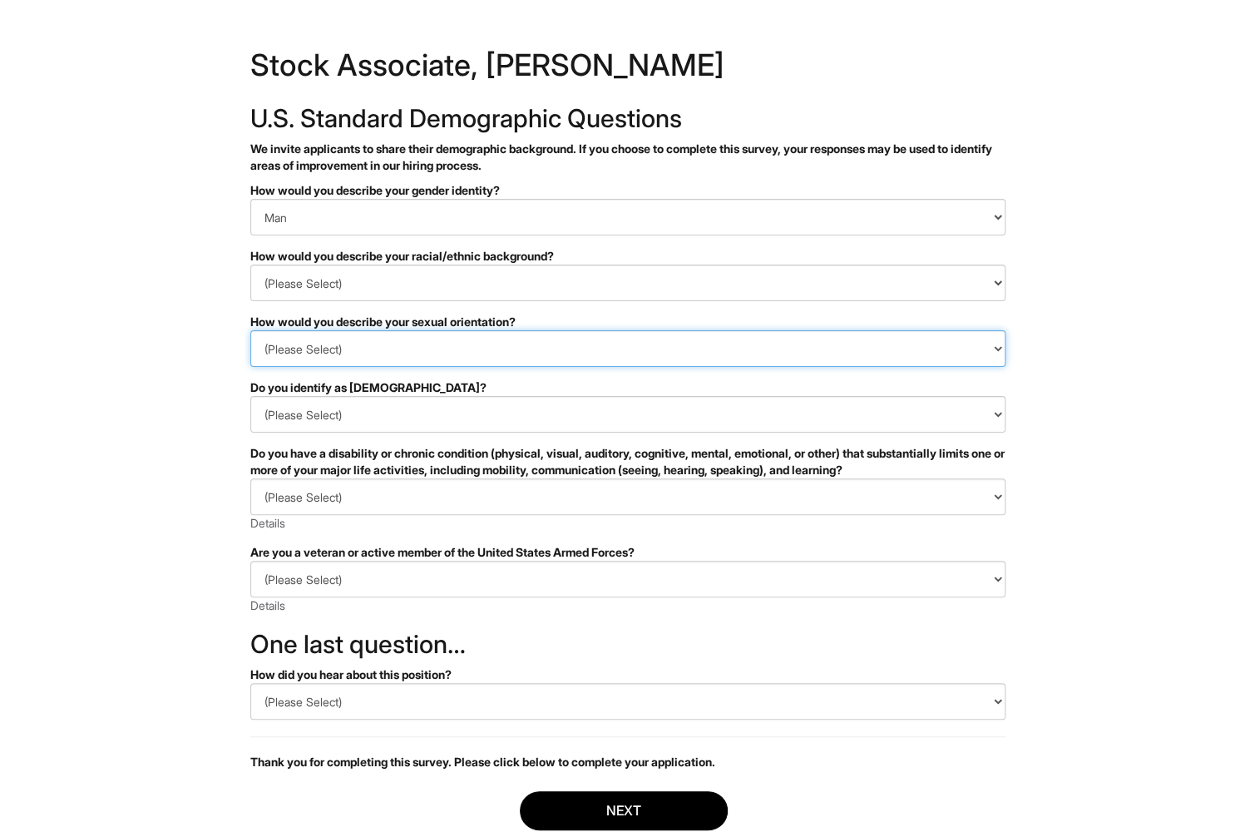
click at [394, 342] on select "(Please Select) Asexual Bisexual and/or pansexual Gay Heterosexual Lesbian Quee…" at bounding box center [627, 348] width 755 height 37
click at [250, 330] on select "(Please Select) Asexual Bisexual and/or pansexual Gay Heterosexual Lesbian Quee…" at bounding box center [627, 348] width 755 height 37
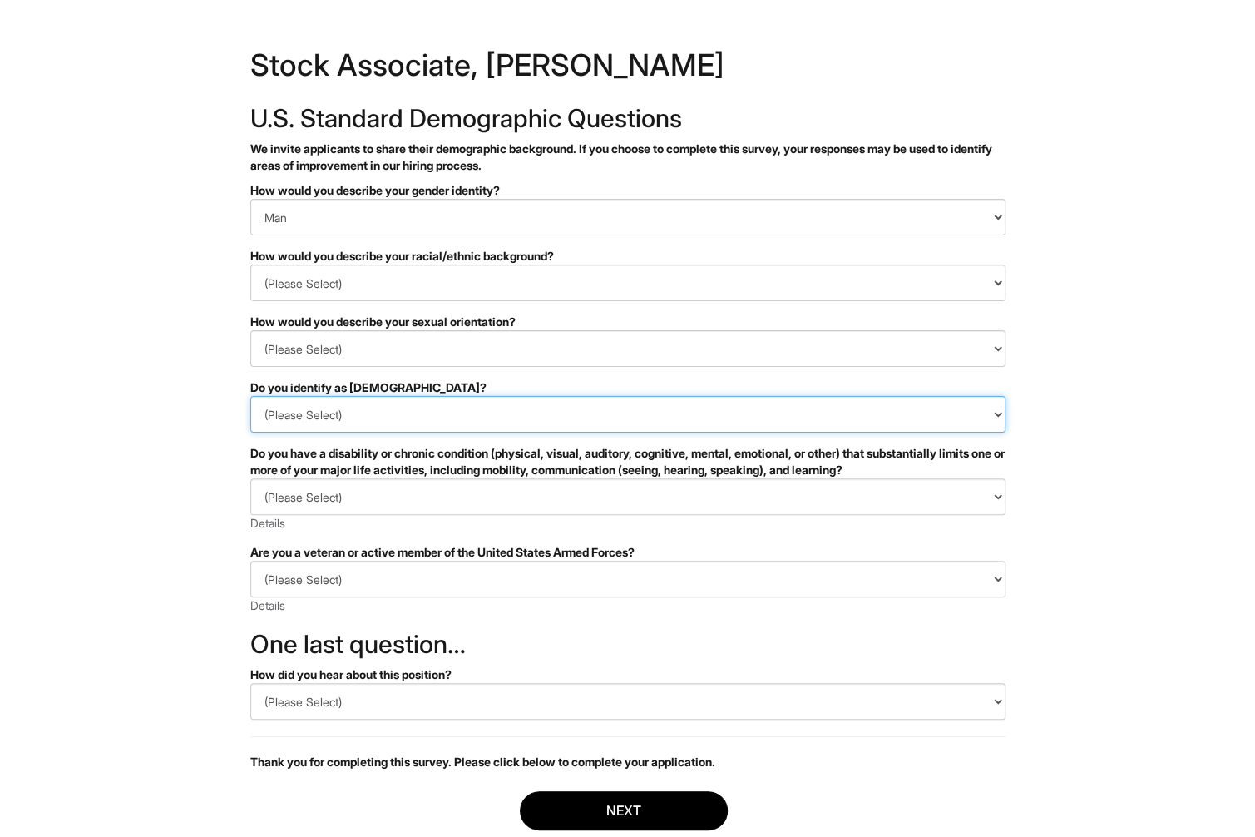
click at [366, 413] on select "(Please Select) Yes No I prefer to self-describe I don't wish to answer" at bounding box center [627, 414] width 755 height 37
select select "No"
click at [250, 396] on select "(Please Select) Yes No I prefer to self-describe I don't wish to answer" at bounding box center [627, 414] width 755 height 37
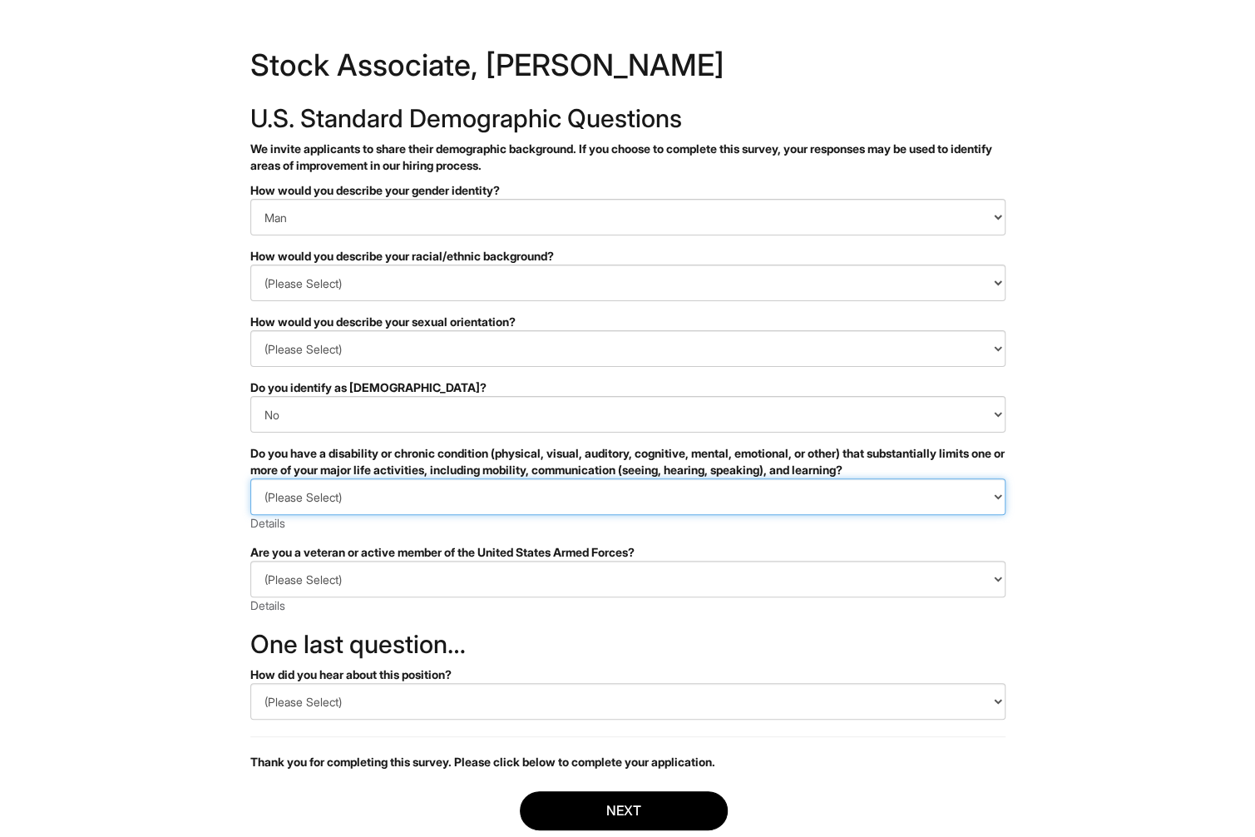
click at [402, 493] on select "(Please Select) YES, I HAVE A DISABILITY (or previously had a disability) NO, I…" at bounding box center [627, 496] width 755 height 37
select select "NO, I DON'T HAVE A DISABILITY"
click at [250, 478] on select "(Please Select) YES, I HAVE A DISABILITY (or previously had a disability) NO, I…" at bounding box center [627, 496] width 755 height 37
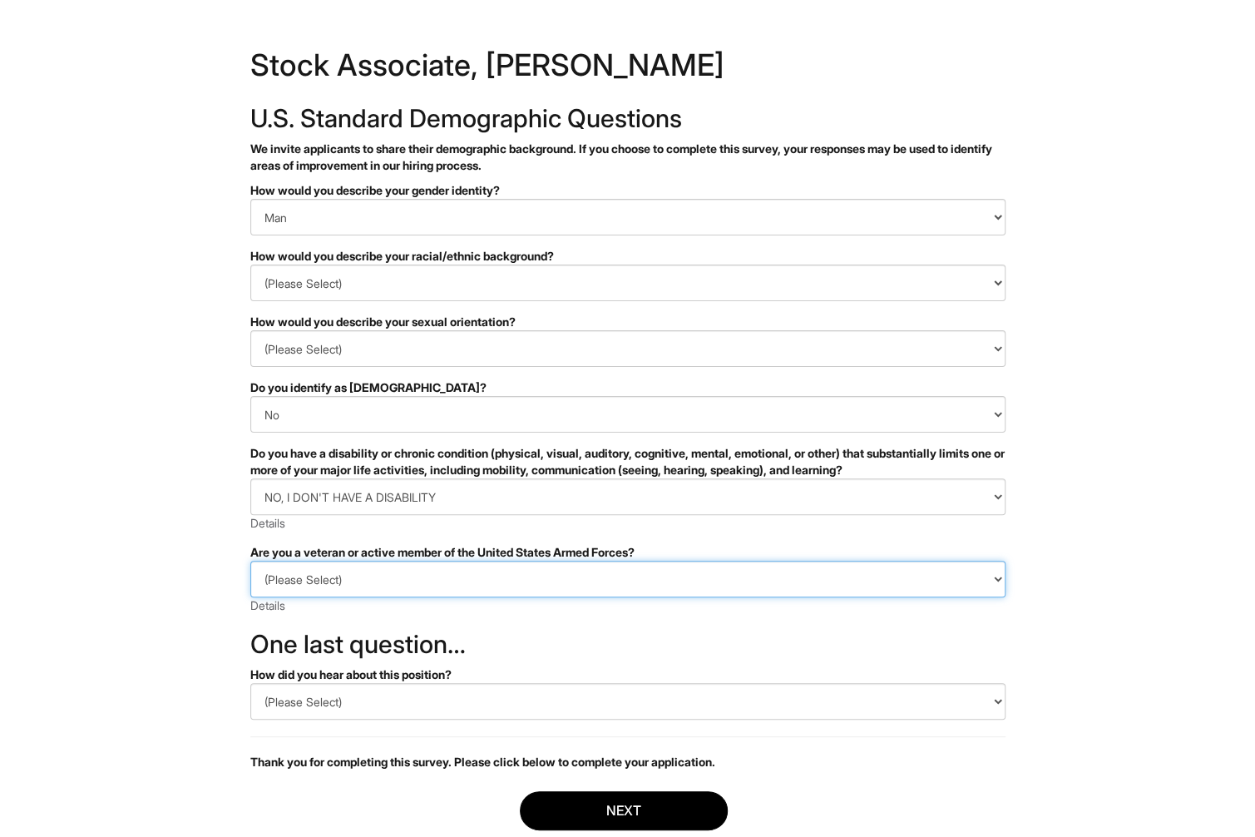
click at [329, 575] on select "(Please Select) I IDENTIFY AS ONE OR MORE OF THE CLASSIFICATIONS OF PROTECTED V…" at bounding box center [627, 579] width 755 height 37
select select "I AM NOT A PROTECTED VETERAN"
click at [250, 561] on select "(Please Select) I IDENTIFY AS ONE OR MORE OF THE CLASSIFICATIONS OF PROTECTED V…" at bounding box center [627, 579] width 755 height 37
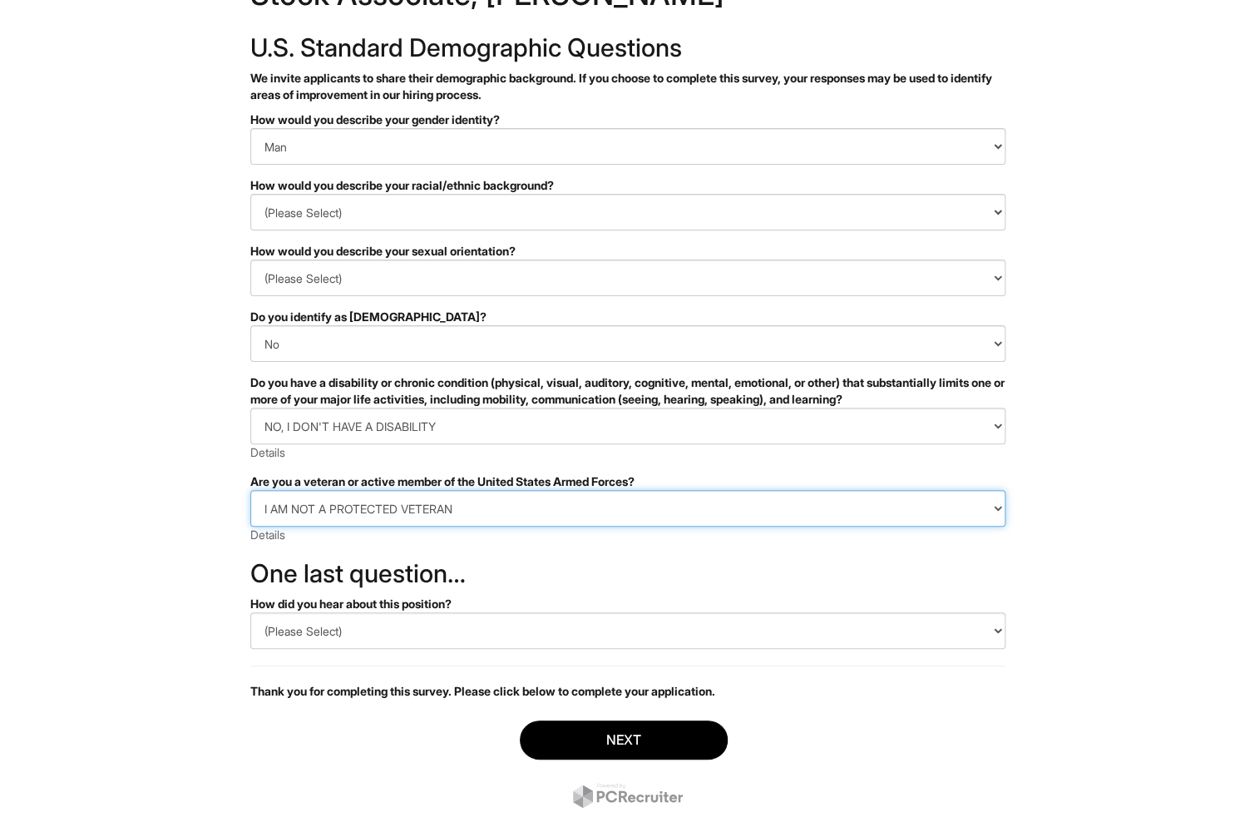
scroll to position [99, 0]
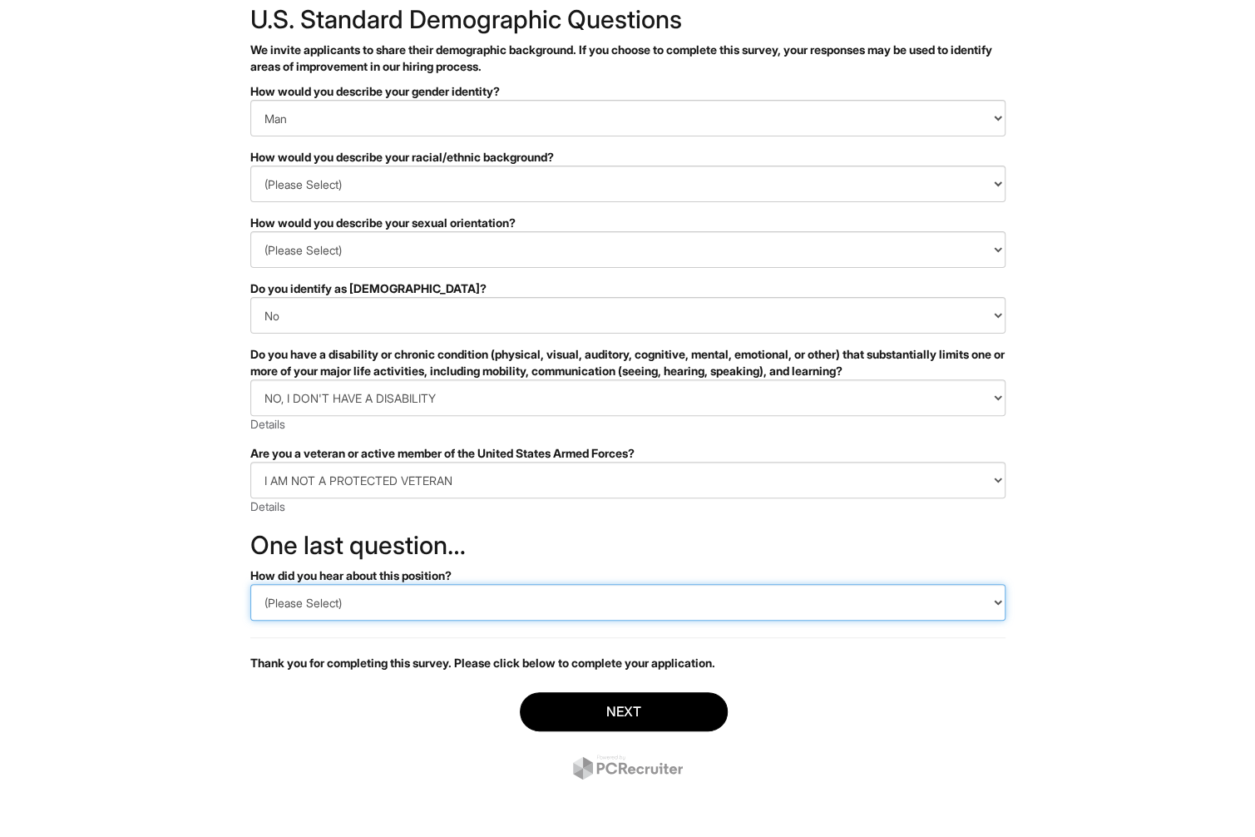
click at [324, 597] on select "(Please Select) CareerBuilder Indeed LinkedIn Monster Referral Other" at bounding box center [627, 602] width 755 height 37
select select "Indeed"
click at [250, 584] on select "(Please Select) CareerBuilder Indeed LinkedIn Monster Referral Other" at bounding box center [627, 602] width 755 height 37
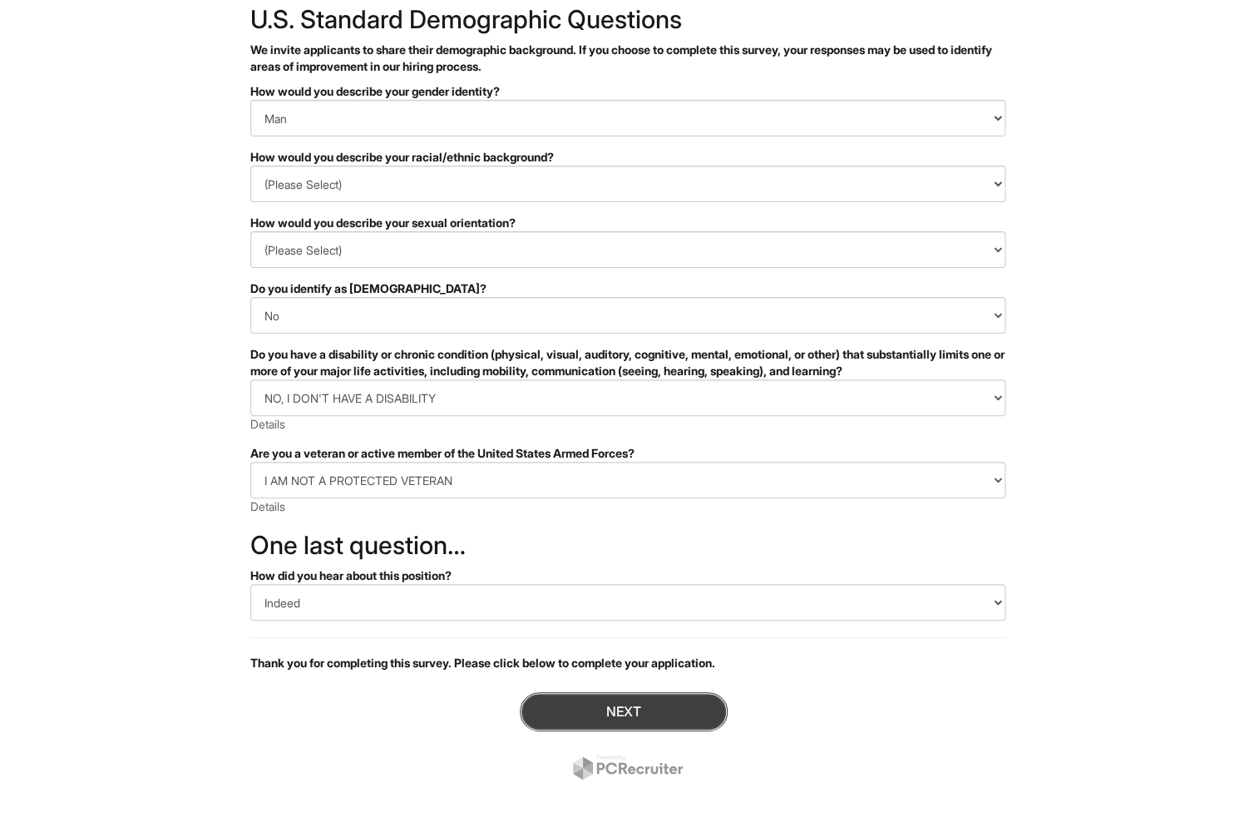
click at [607, 706] on button "Next" at bounding box center [624, 711] width 208 height 39
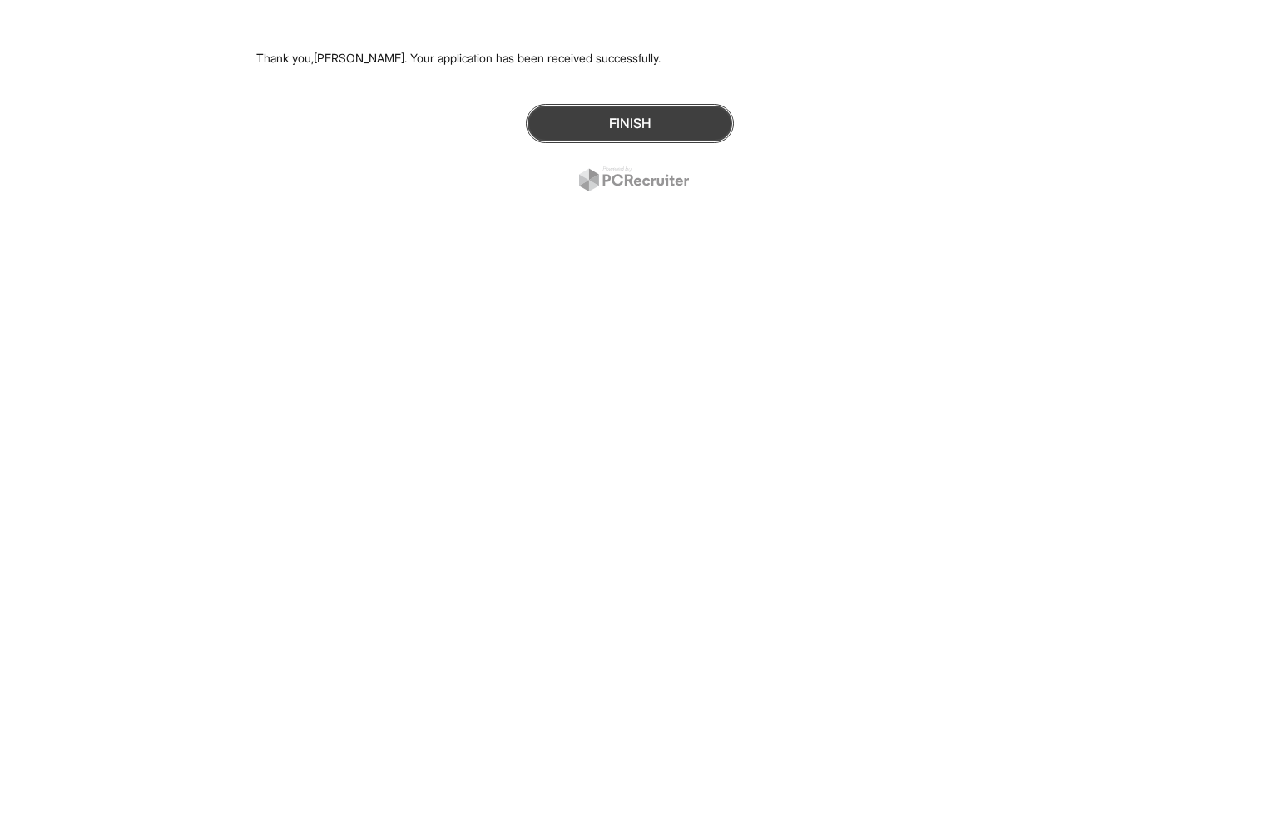
click at [612, 126] on button "Finish" at bounding box center [630, 123] width 208 height 39
